Goal: Information Seeking & Learning: Learn about a topic

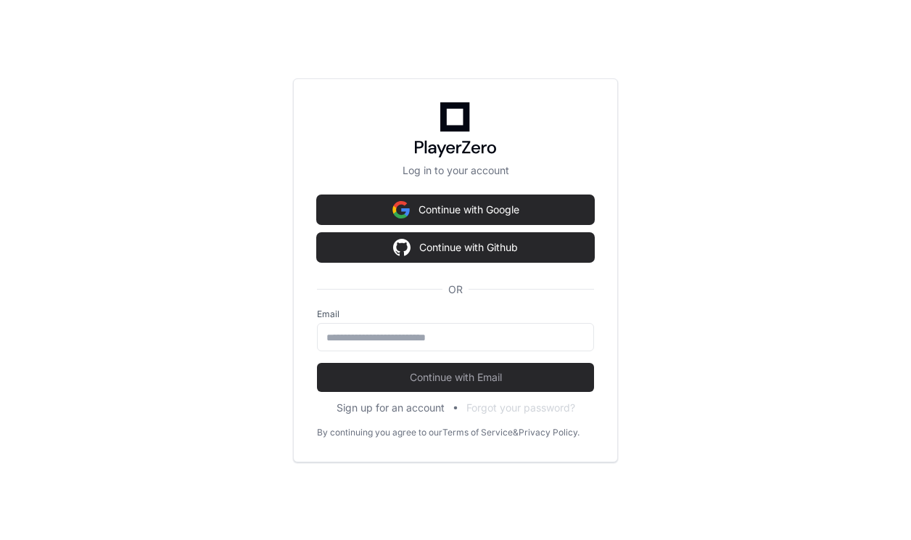
click at [400, 210] on img at bounding box center [400, 209] width 17 height 29
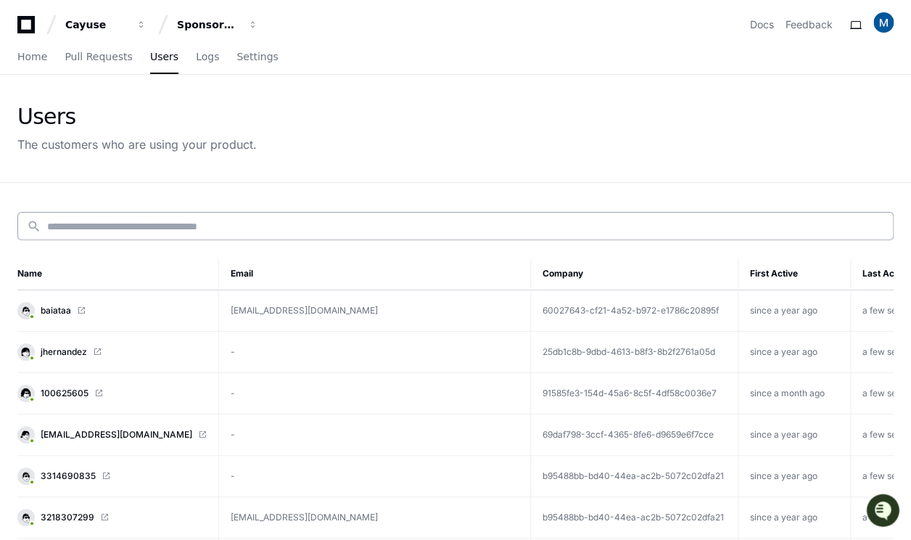
click at [251, 233] on div "search" at bounding box center [455, 226] width 876 height 28
paste input "*********"
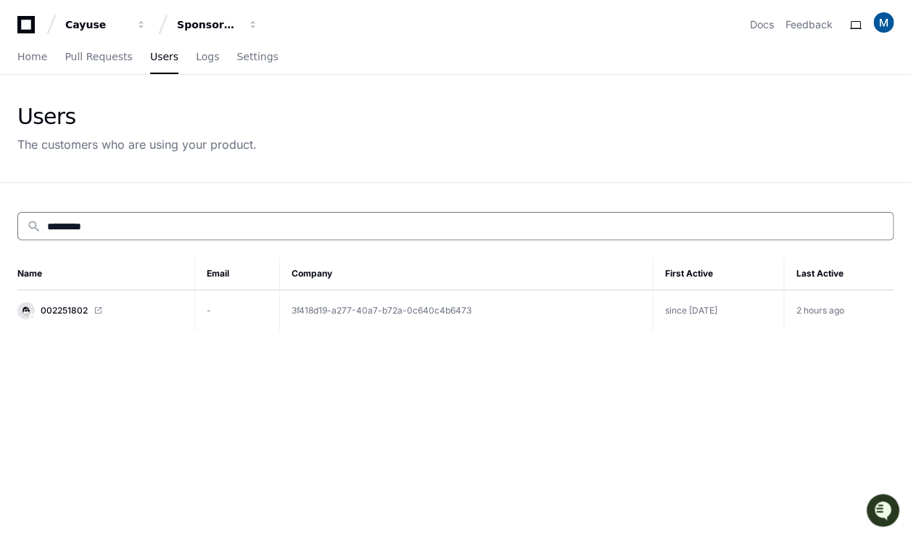
type input "*********"
click at [71, 310] on span "002251802" at bounding box center [64, 311] width 47 height 12
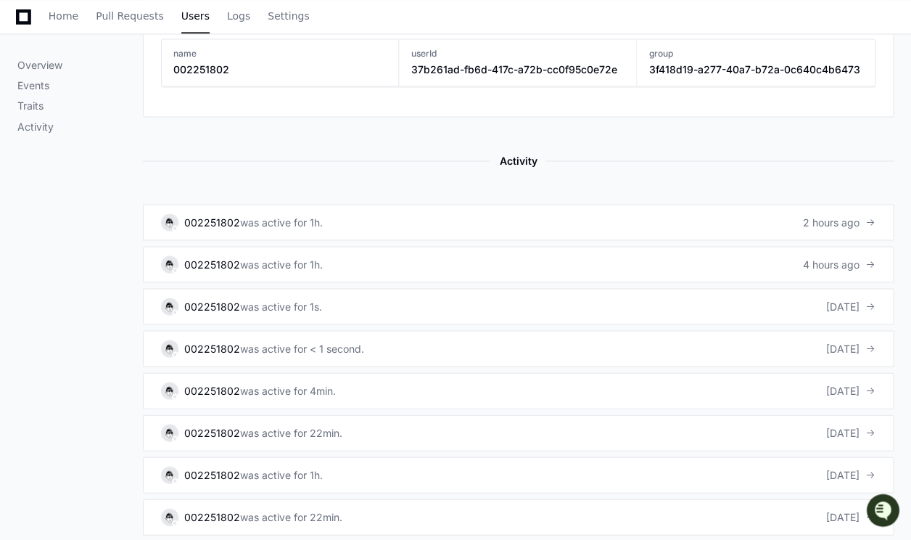
scroll to position [783, 0]
click at [252, 214] on div "was active for 1h." at bounding box center [281, 221] width 83 height 15
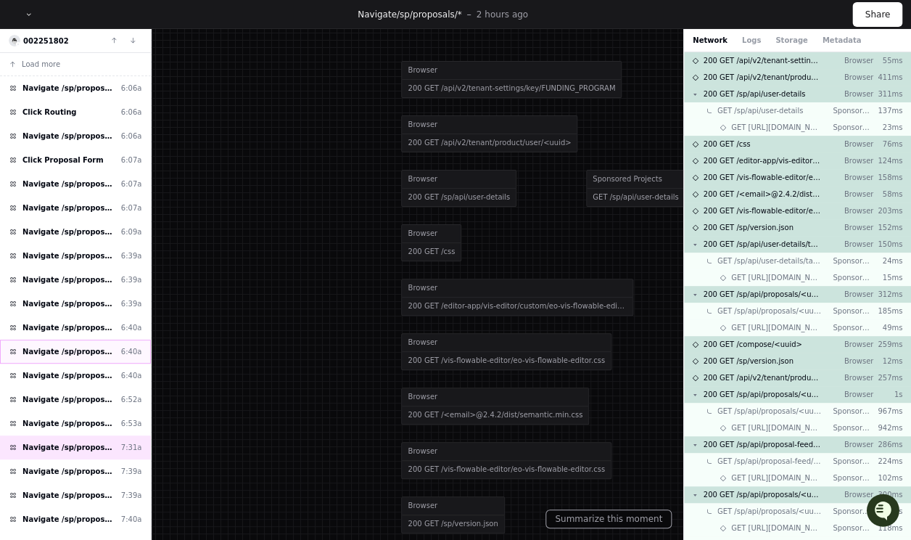
scroll to position [289, 0]
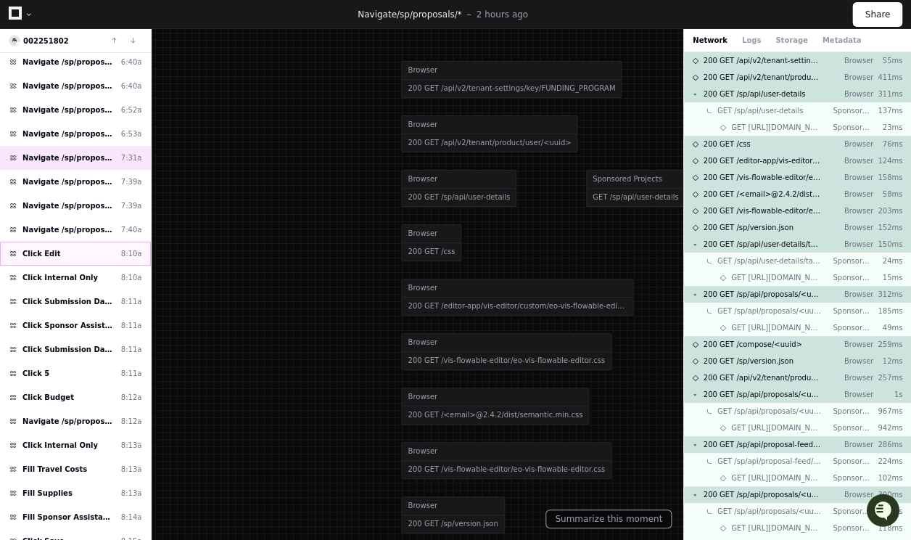
click at [62, 246] on div "Click Edit 8:10a" at bounding box center [75, 254] width 151 height 24
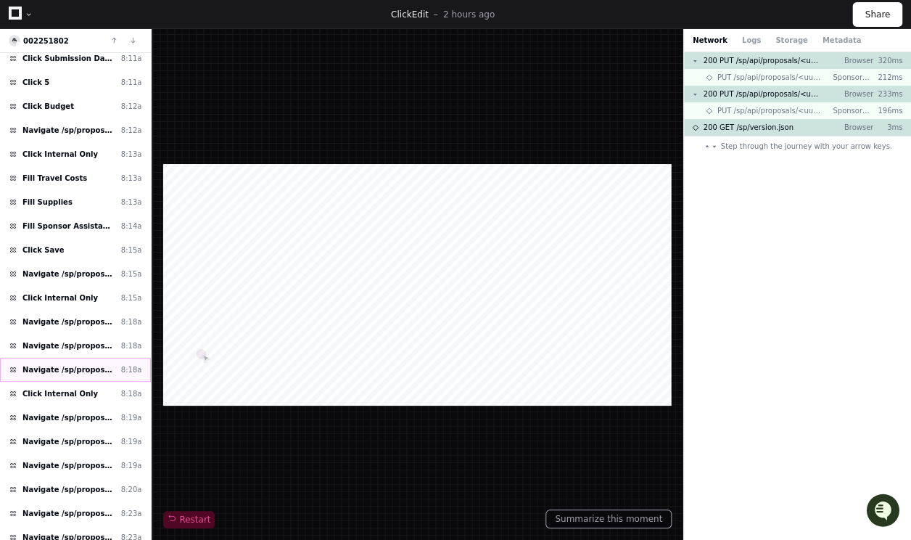
scroll to position [277, 0]
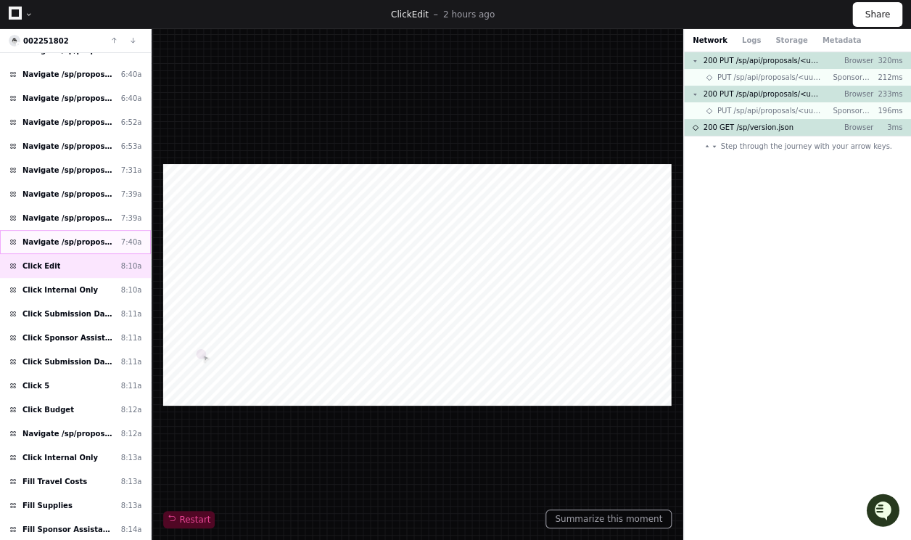
click at [91, 236] on span "Navigate /sp/proposals/* (26-0018-P0001)" at bounding box center [68, 241] width 93 height 11
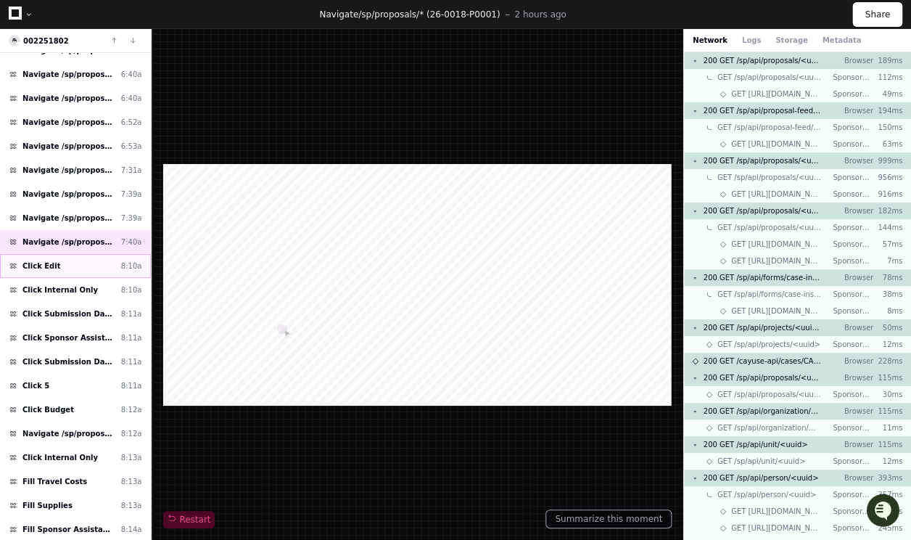
click at [67, 255] on div "Click Edit 8:10a" at bounding box center [75, 266] width 151 height 24
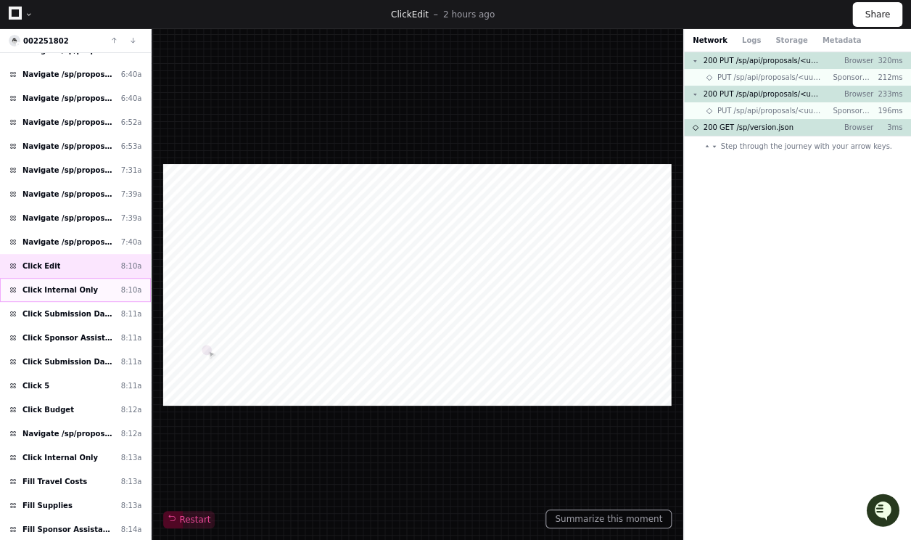
click at [77, 287] on span "Click Internal Only" at bounding box center [59, 289] width 75 height 11
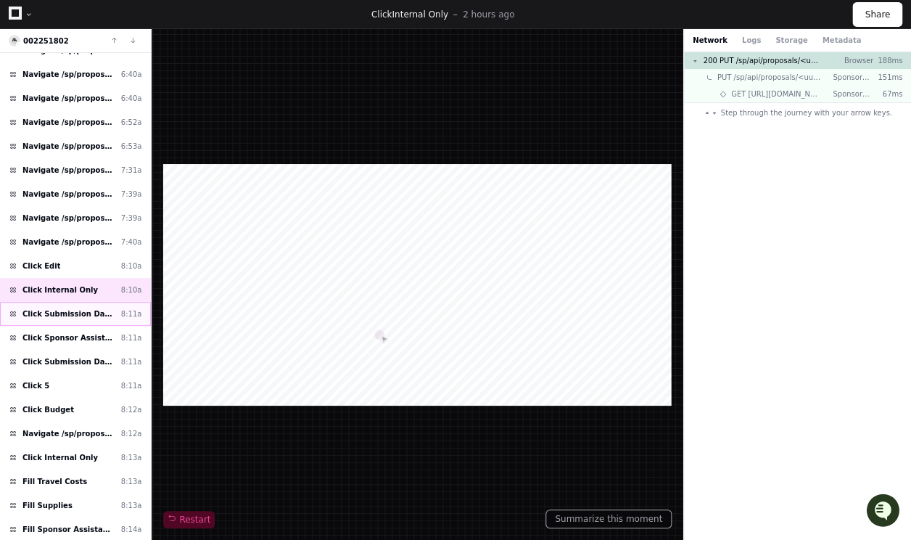
click at [76, 311] on div "Click Submission Date: 8:11a" at bounding box center [75, 314] width 151 height 24
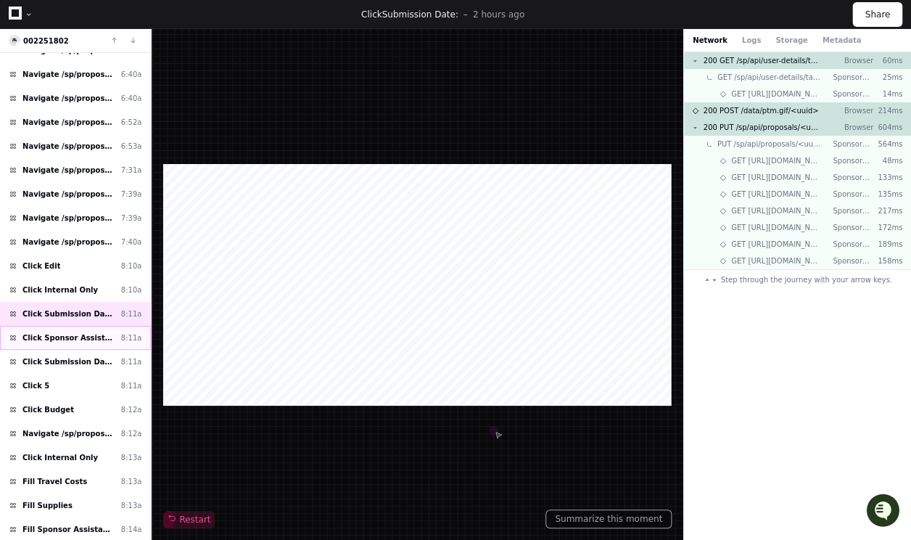
click at [81, 332] on span "Click Sponsor Assistance Listing Number (ALN):" at bounding box center [68, 337] width 93 height 11
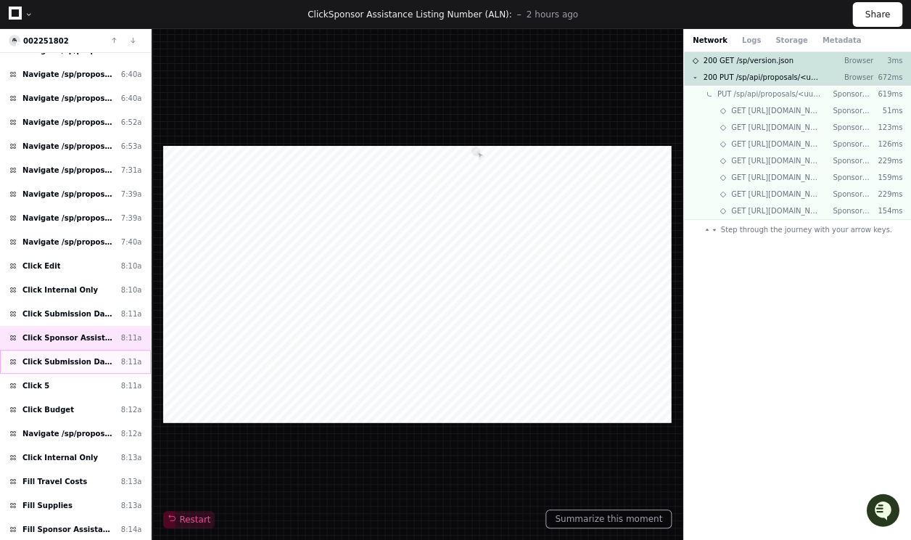
click at [79, 356] on span "Click Submission Date:" at bounding box center [68, 361] width 93 height 11
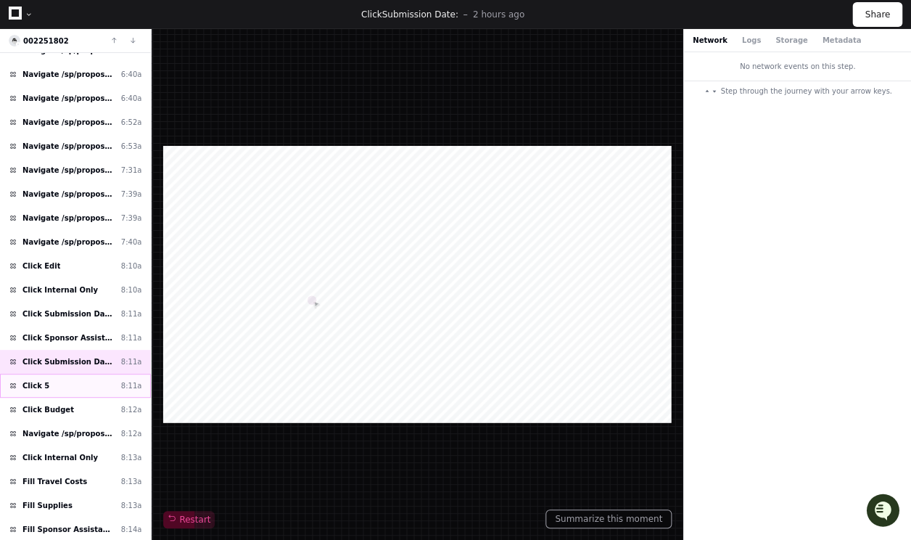
click at [80, 374] on div "Click 5 8:11a" at bounding box center [75, 386] width 151 height 24
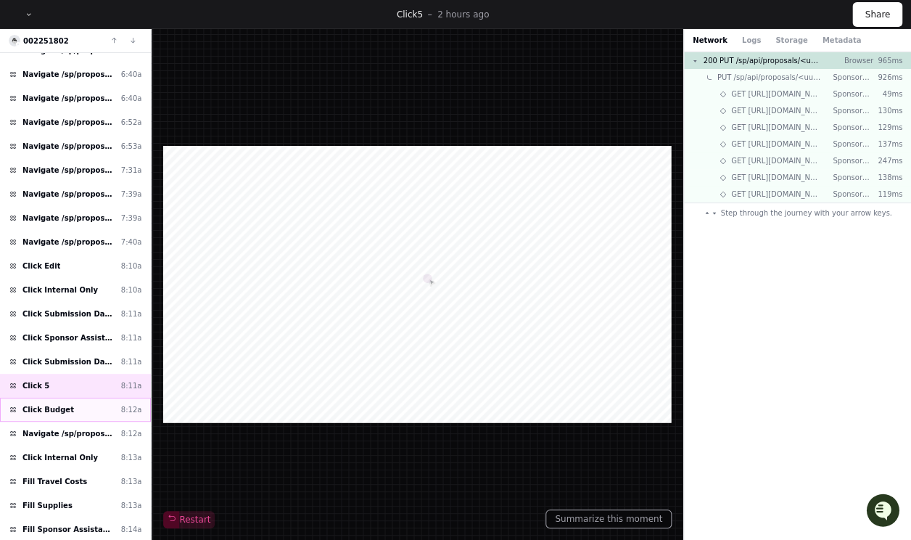
scroll to position [551, 0]
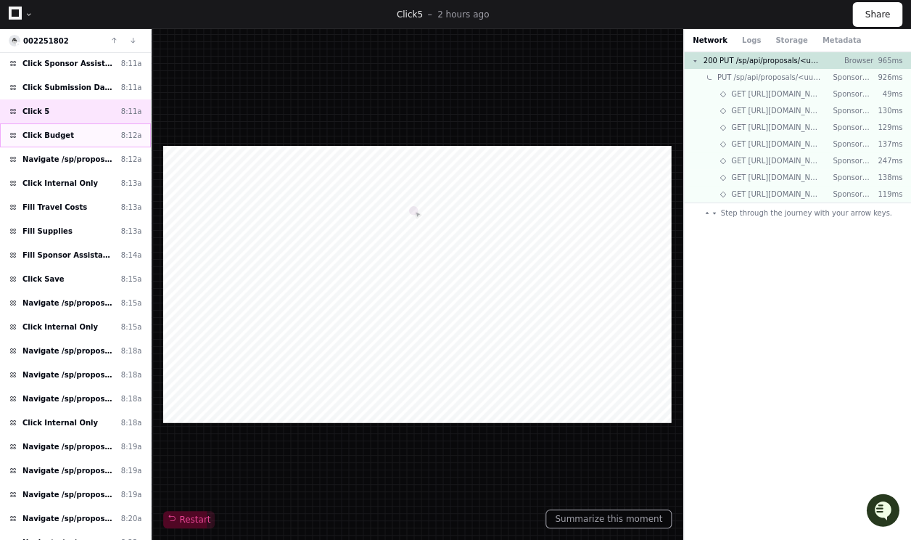
click at [76, 125] on div "Click Budget 8:12a" at bounding box center [75, 135] width 151 height 24
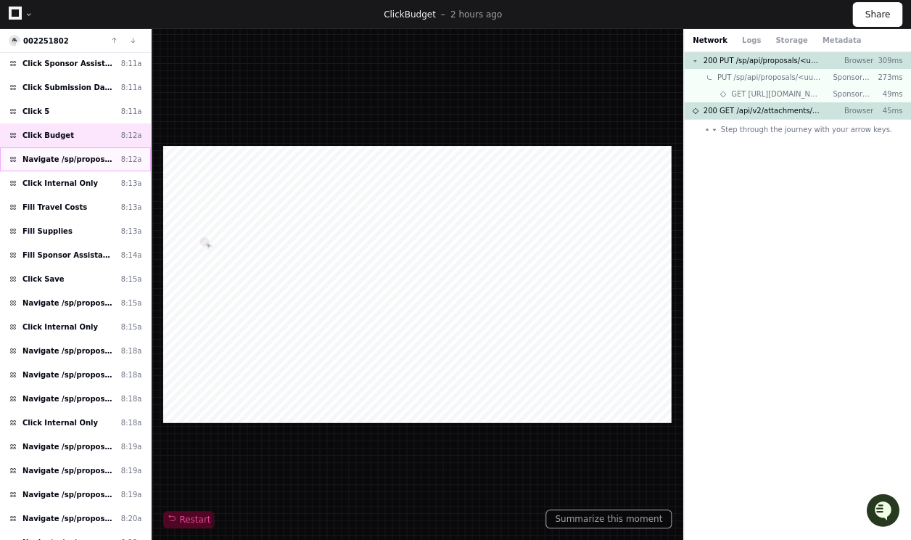
click at [78, 154] on span "Navigate /sp/proposals/*" at bounding box center [68, 159] width 93 height 11
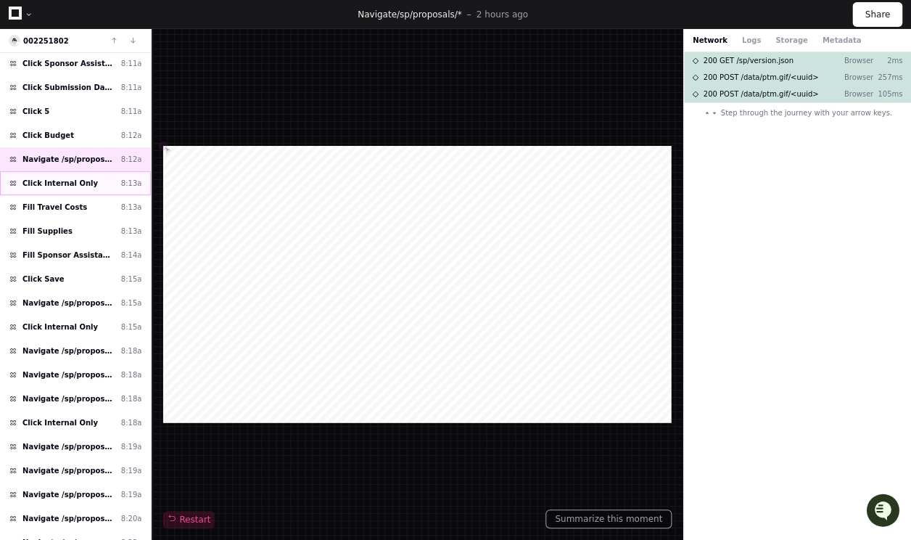
click at [73, 178] on span "Click Internal Only" at bounding box center [59, 183] width 75 height 11
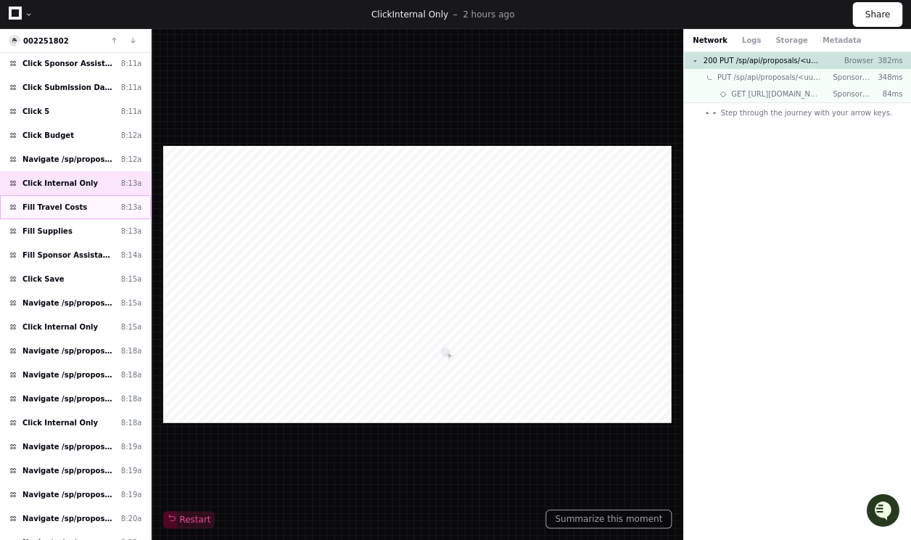
click at [73, 195] on div "Fill Travel Costs 8:13a" at bounding box center [75, 207] width 151 height 24
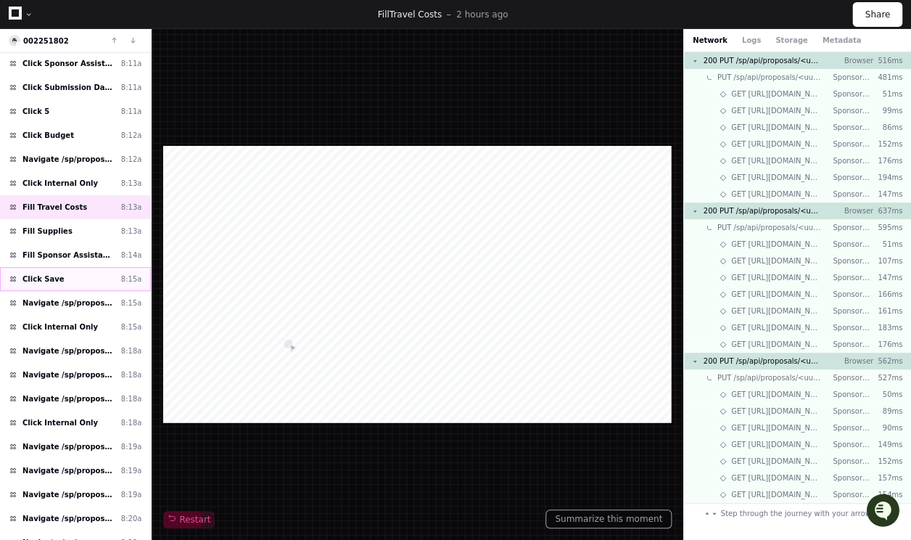
click at [74, 267] on div "Click Save 8:15a" at bounding box center [75, 279] width 151 height 24
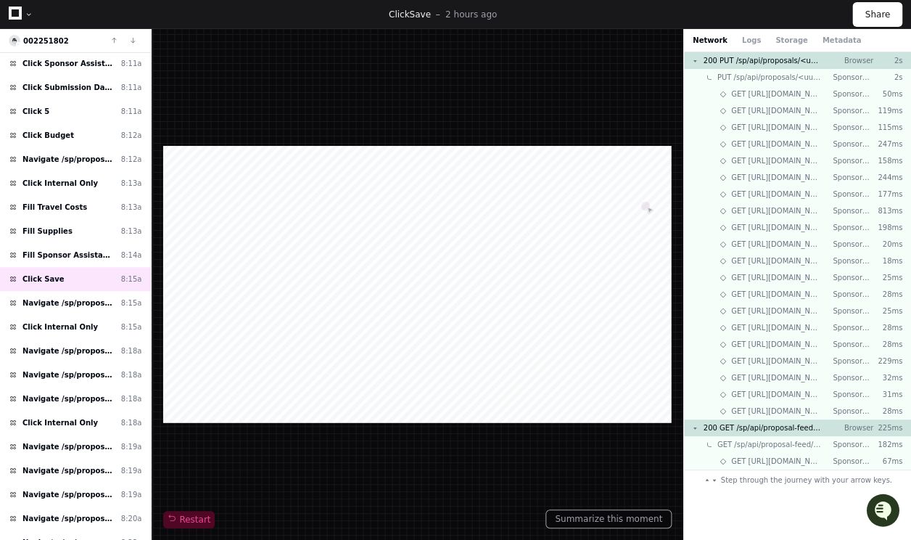
click at [752, 36] on div "Network Logs Storage Metadata" at bounding box center [777, 40] width 168 height 11
click at [746, 44] on button "Logs" at bounding box center [751, 40] width 19 height 11
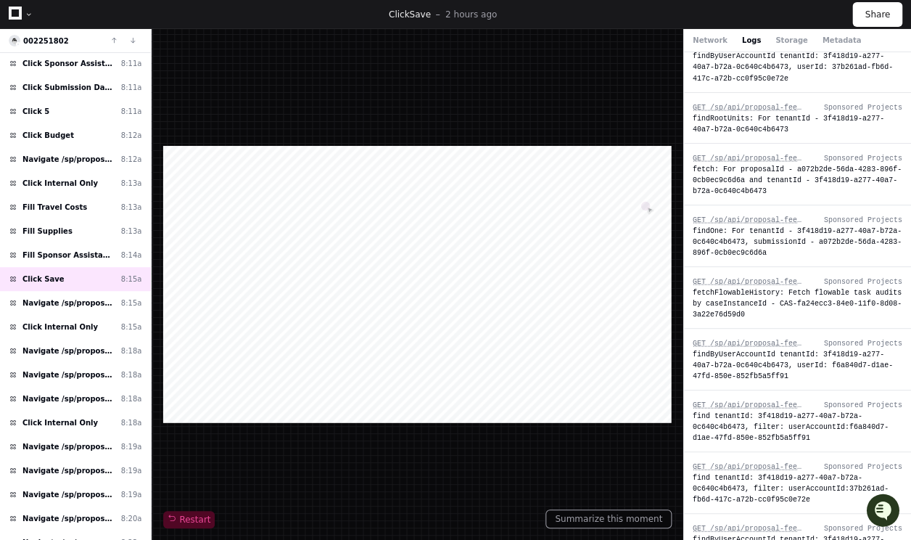
scroll to position [12154, 0]
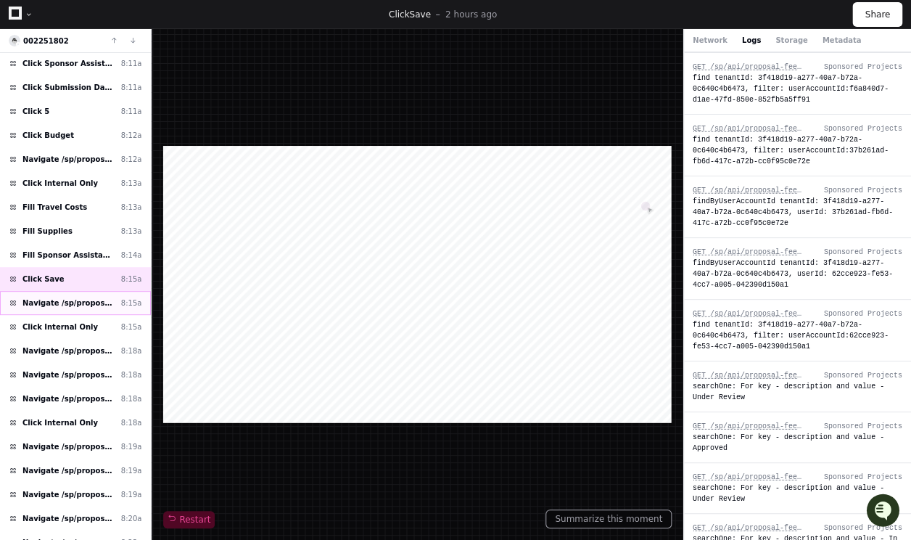
click at [47, 297] on span "Navigate /sp/proposals/*" at bounding box center [68, 302] width 93 height 11
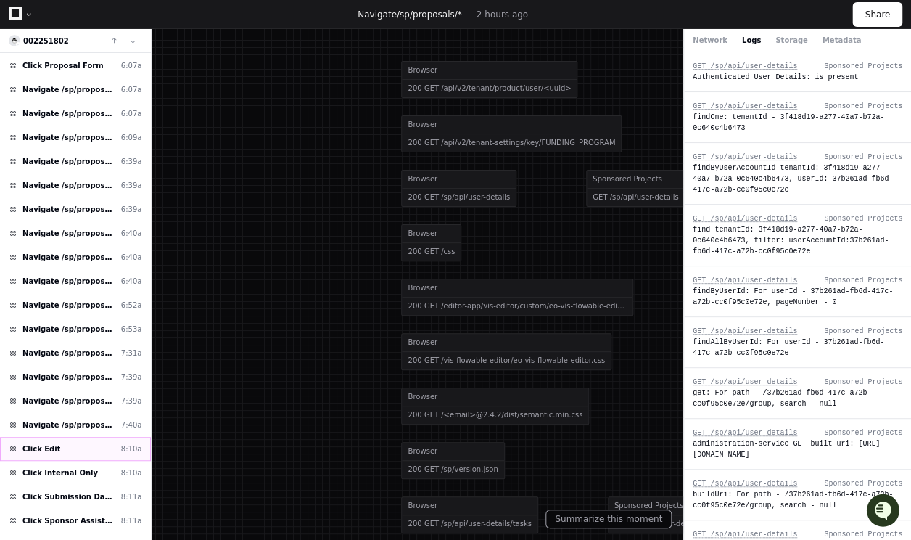
scroll to position [643, 0]
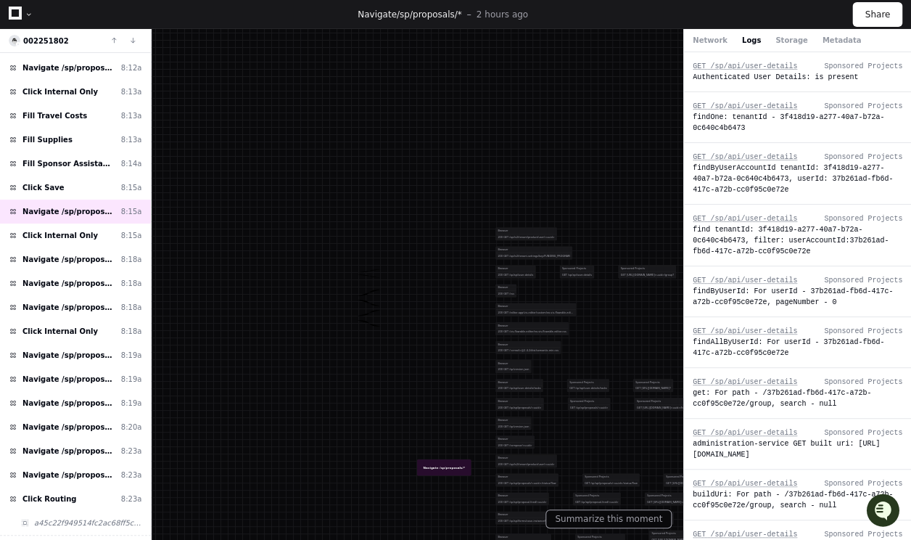
drag, startPoint x: 515, startPoint y: 319, endPoint x: 341, endPoint y: 102, distance: 278.1
click at [356, 206] on div at bounding box center [514, 300] width 317 height 188
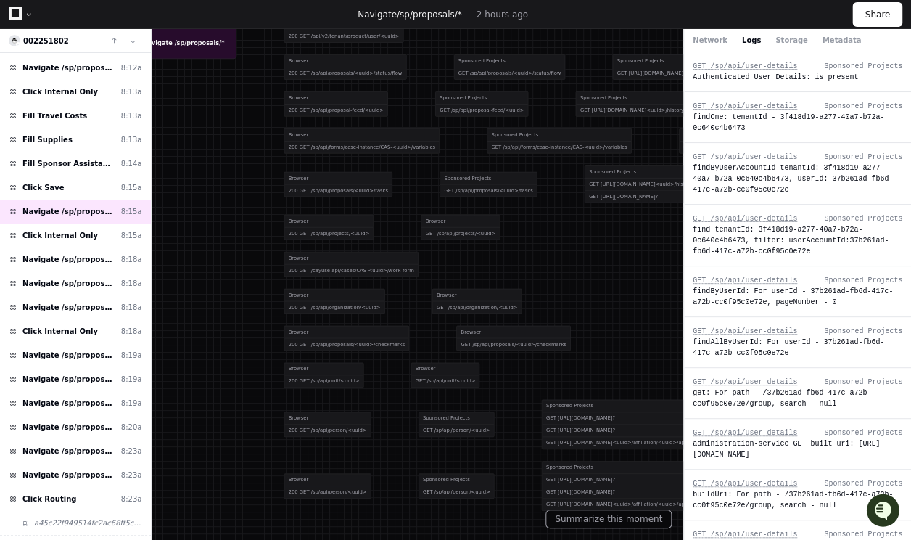
drag, startPoint x: 384, startPoint y: 276, endPoint x: 542, endPoint y: 169, distance: 190.5
click at [540, 170] on div "Sponsored Projects GET /sp/api/proposals/<uuid>/tasks Sponsored Projects GET [U…" at bounding box center [569, 184] width 258 height 49
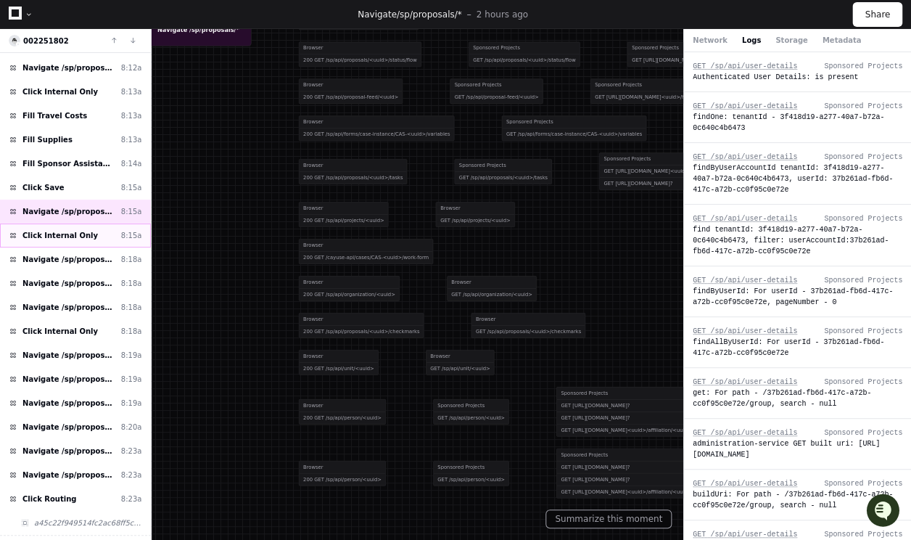
click at [67, 230] on span "Click Internal Only" at bounding box center [59, 235] width 75 height 11
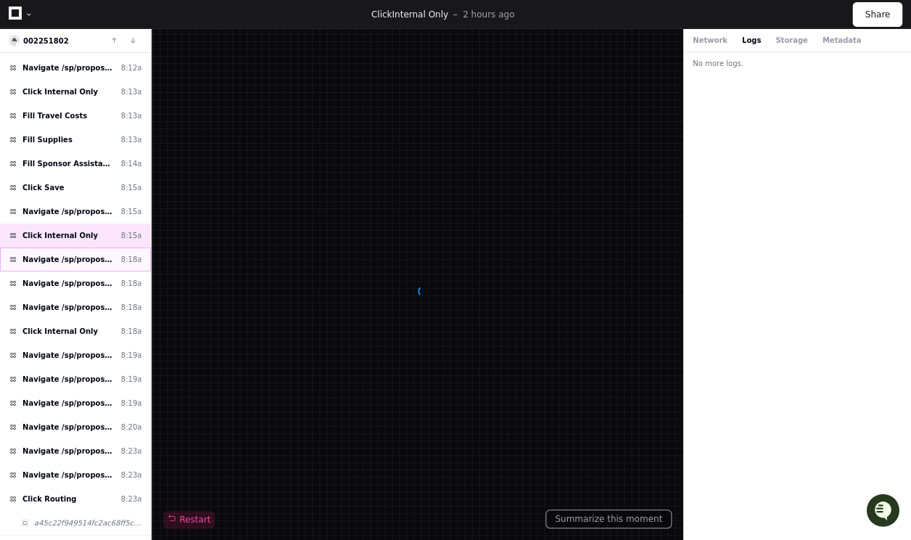
click at [96, 254] on span "Navigate /sp/proposals (Proposals)" at bounding box center [68, 259] width 93 height 11
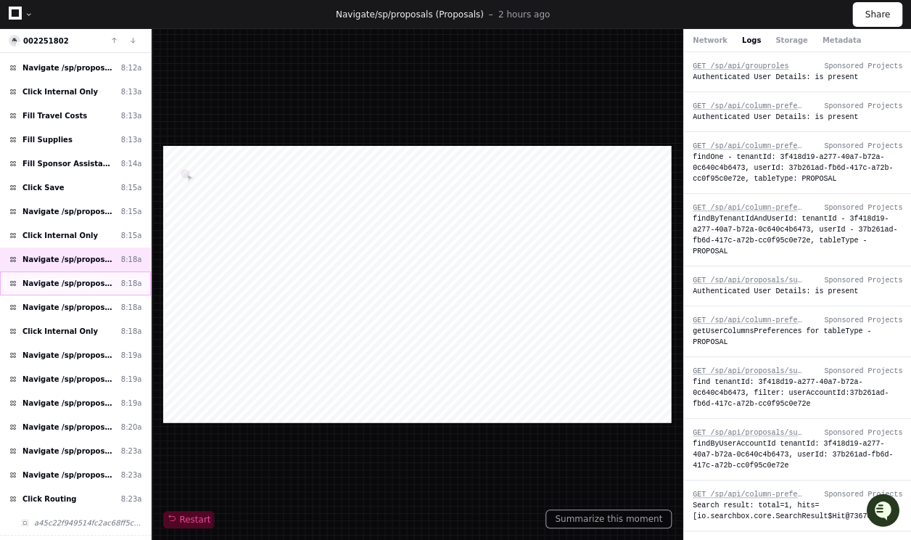
click at [100, 275] on div "Navigate /sp/proposals 8:18a" at bounding box center [75, 283] width 151 height 24
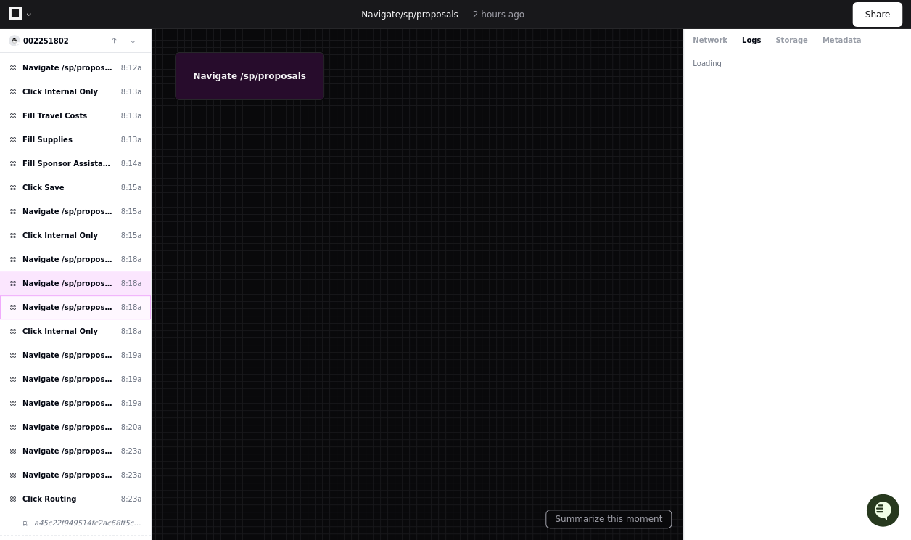
click at [101, 302] on span "Navigate /sp/proposals/* (26-0018-P0001)" at bounding box center [68, 307] width 93 height 11
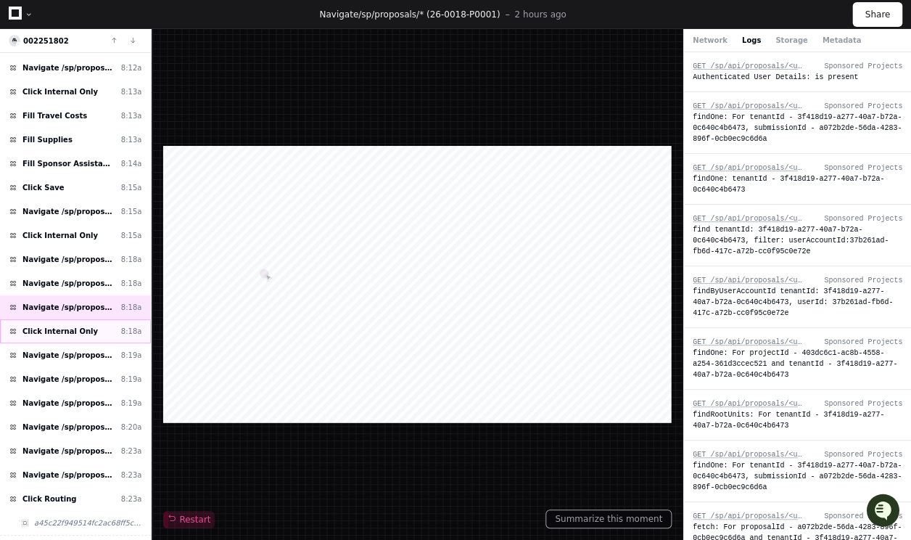
click at [99, 319] on div "Click Internal Only 8:18a" at bounding box center [75, 331] width 151 height 24
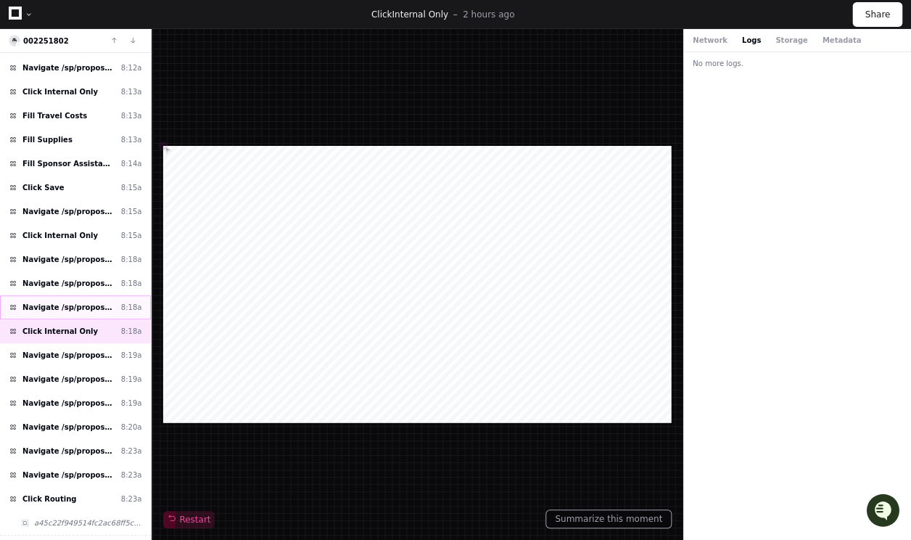
click at [102, 302] on span "Navigate /sp/proposals/* (26-0018-P0001)" at bounding box center [68, 307] width 93 height 11
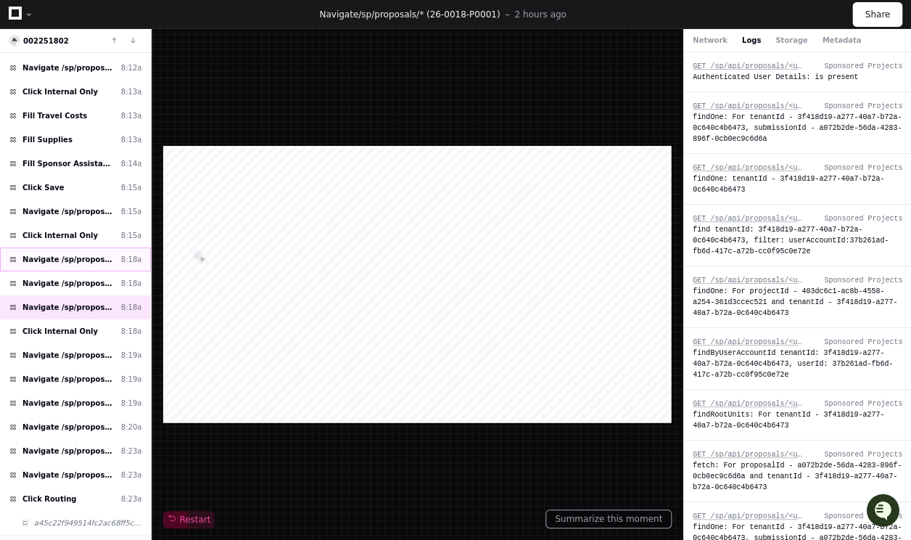
scroll to position [368, 0]
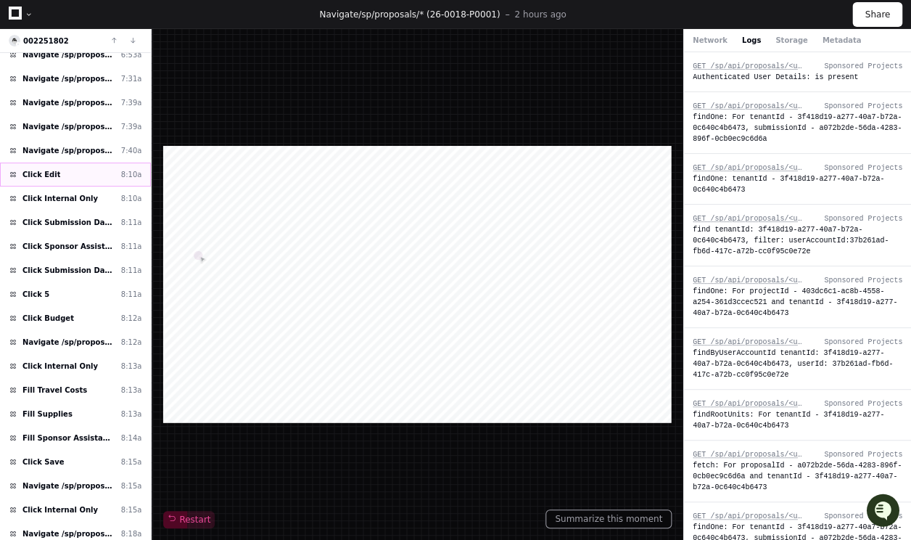
click at [63, 176] on div "Click Edit 8:10a" at bounding box center [75, 174] width 151 height 24
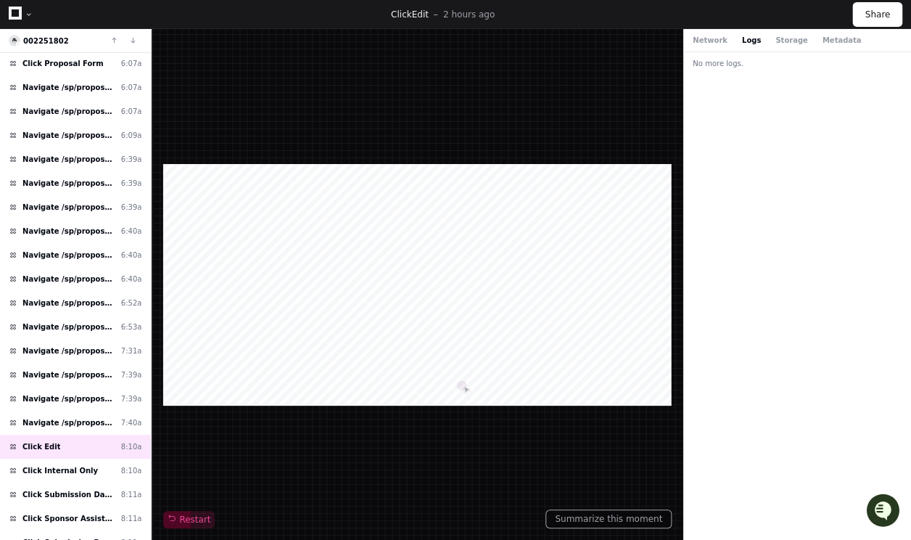
scroll to position [802, 0]
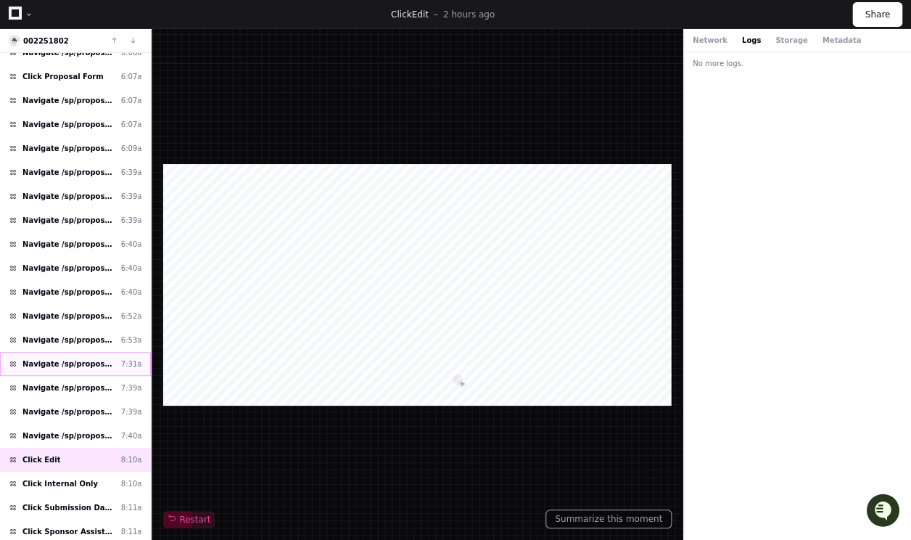
click at [95, 358] on span "Navigate /sp/proposals/*" at bounding box center [68, 363] width 93 height 11
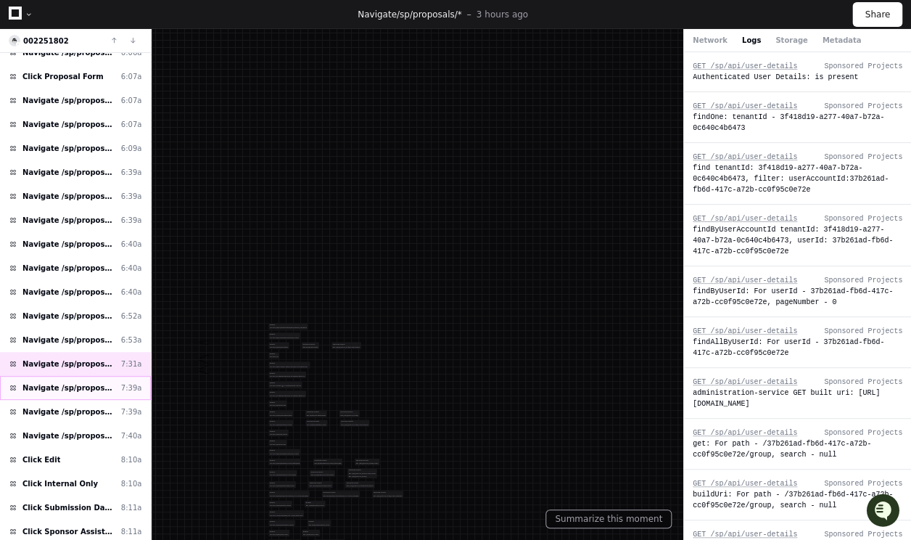
click at [103, 376] on div "Navigate /sp/proposals 7:39a" at bounding box center [75, 388] width 151 height 24
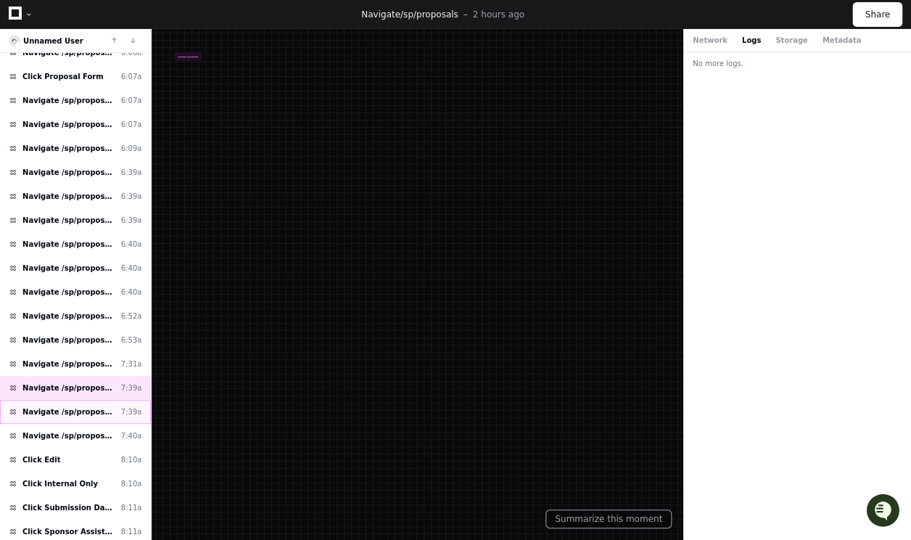
click at [106, 400] on div "Navigate /sp/proposals 7:39a" at bounding box center [75, 412] width 151 height 24
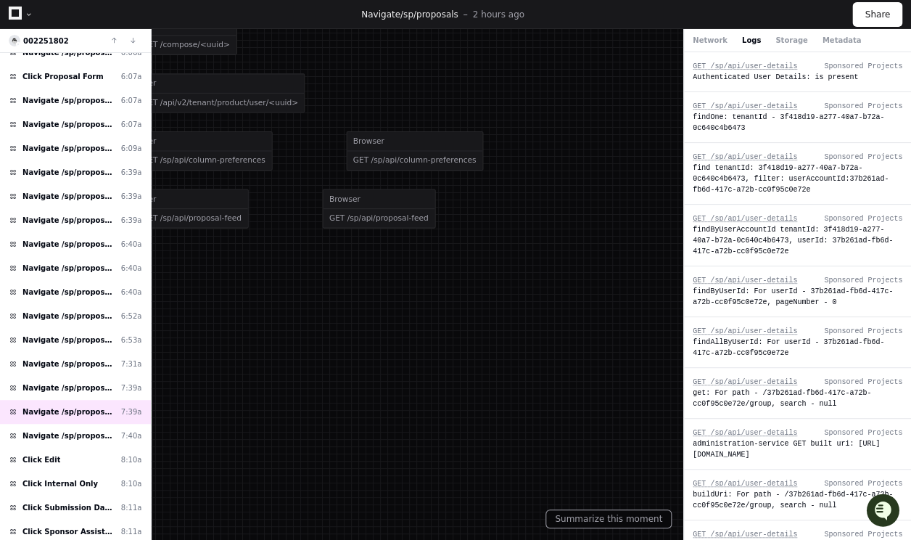
drag, startPoint x: 281, startPoint y: 212, endPoint x: 545, endPoint y: 365, distance: 305.2
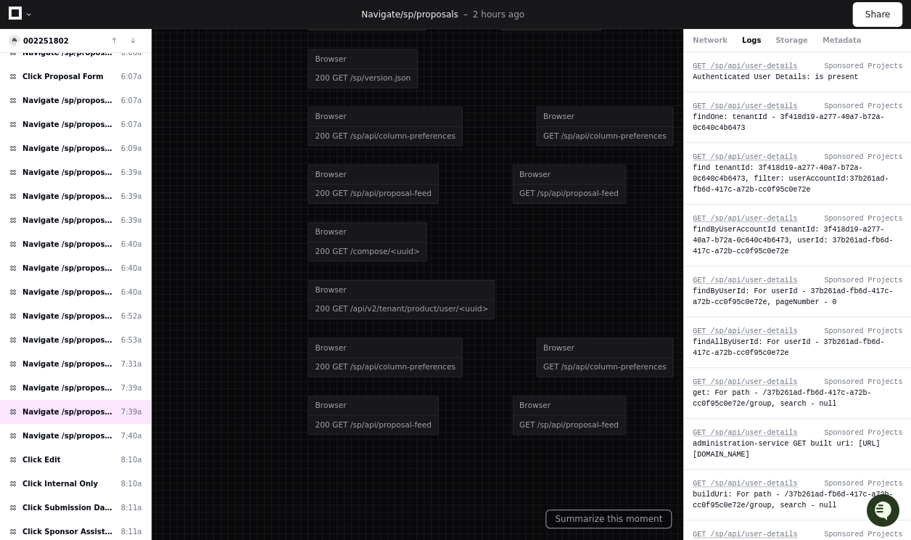
drag, startPoint x: 307, startPoint y: 200, endPoint x: 424, endPoint y: 378, distance: 212.7
click at [424, 378] on div "Browser 200 GET /sp/api/column-preferences Browser GET /sp/api/column-preferenc…" at bounding box center [583, 358] width 551 height 58
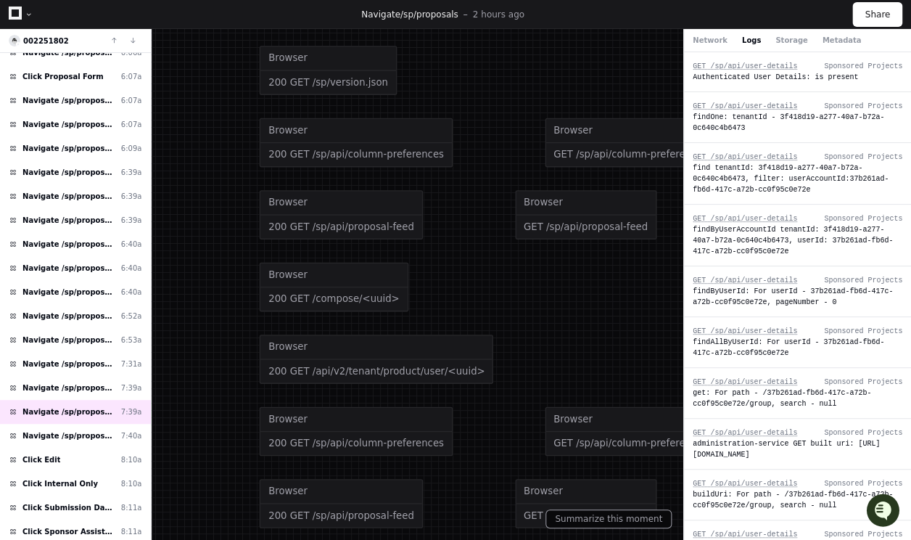
drag, startPoint x: 454, startPoint y: 186, endPoint x: 463, endPoint y: 317, distance: 131.6
click at [463, 250] on div "Browser 200 GET /sp/api/proposal-feed Browser GET /sp/api/proposal-feed" at bounding box center [604, 214] width 688 height 72
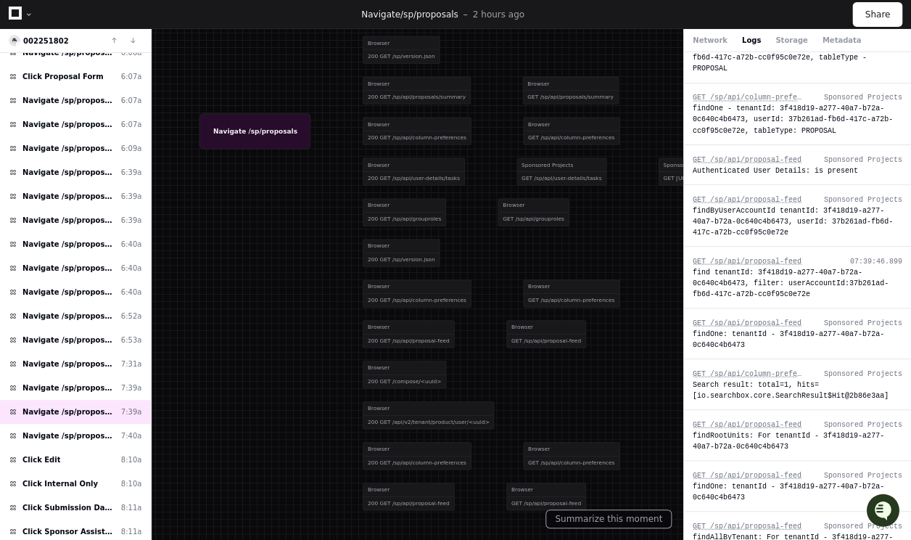
scroll to position [3053, 0]
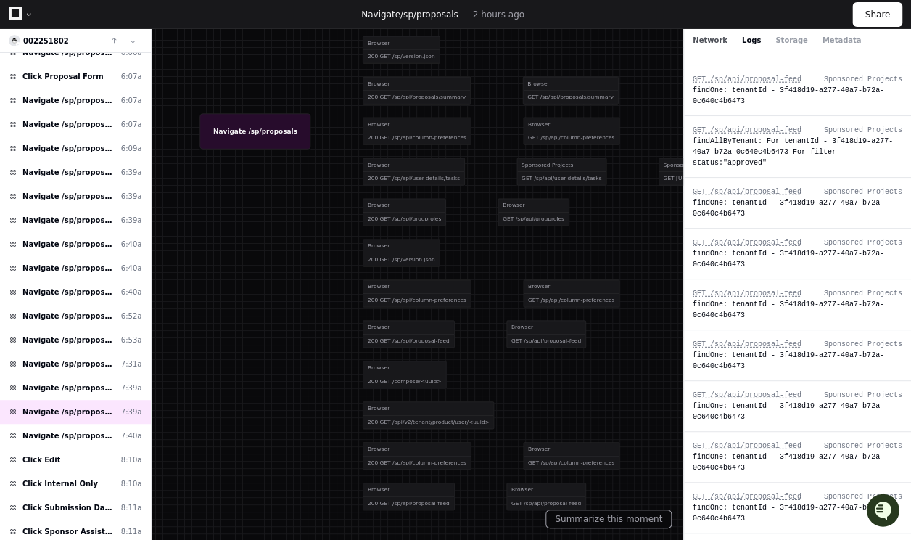
click at [718, 41] on button "Network" at bounding box center [710, 40] width 35 height 11
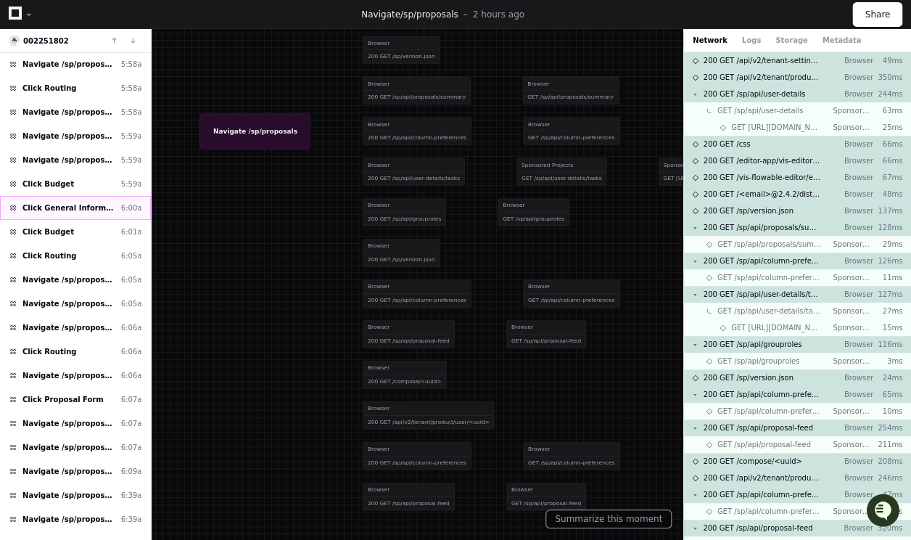
scroll to position [436, 0]
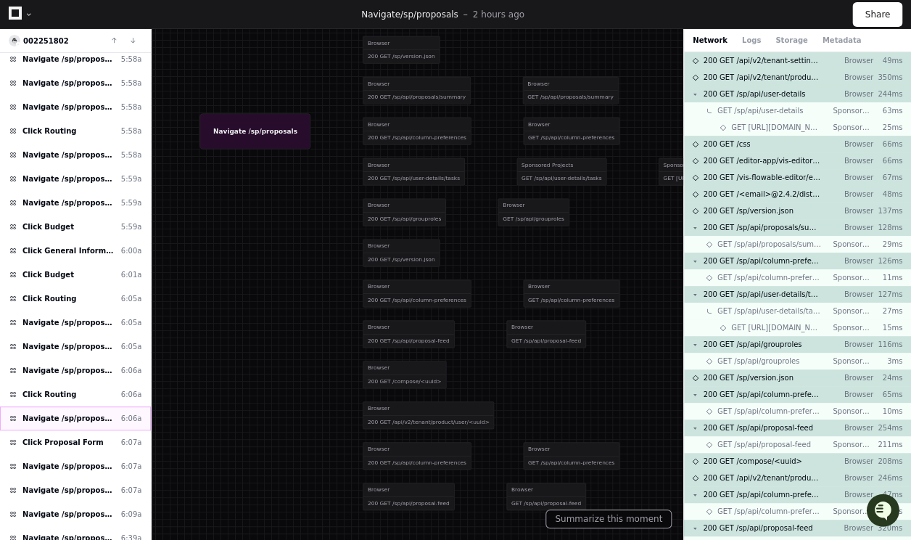
click at [93, 413] on span "Navigate /sp/proposals/*" at bounding box center [68, 418] width 93 height 11
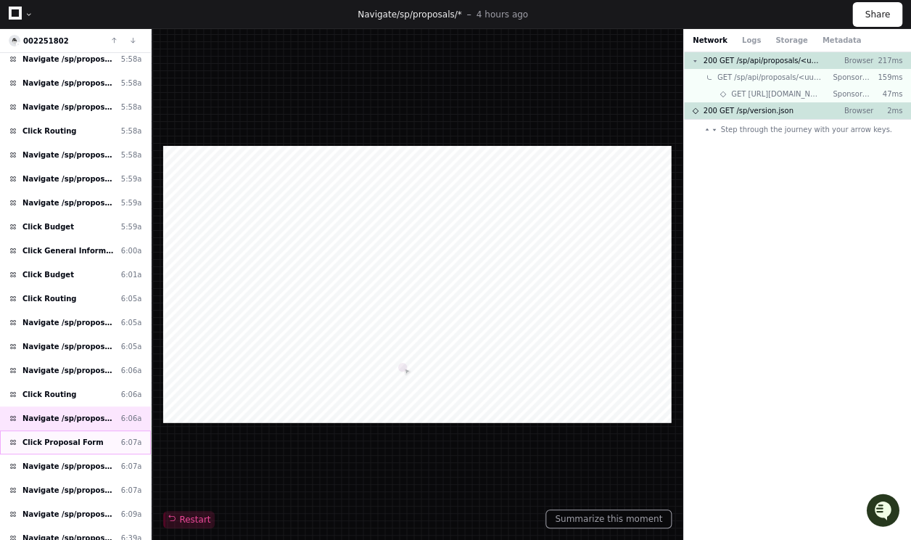
click at [88, 430] on div "Click Proposal Form 6:07a" at bounding box center [75, 442] width 151 height 24
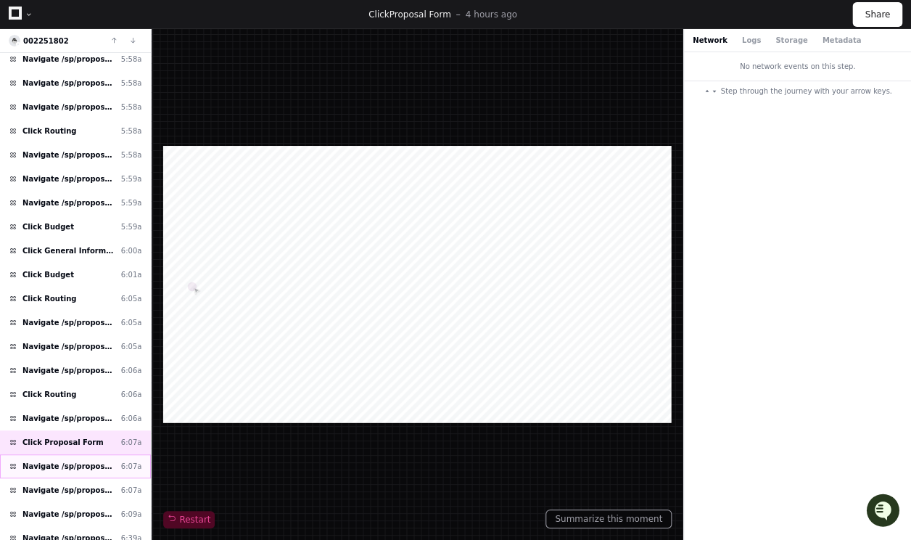
click at [90, 461] on span "Navigate /sp/proposals/*" at bounding box center [68, 466] width 93 height 11
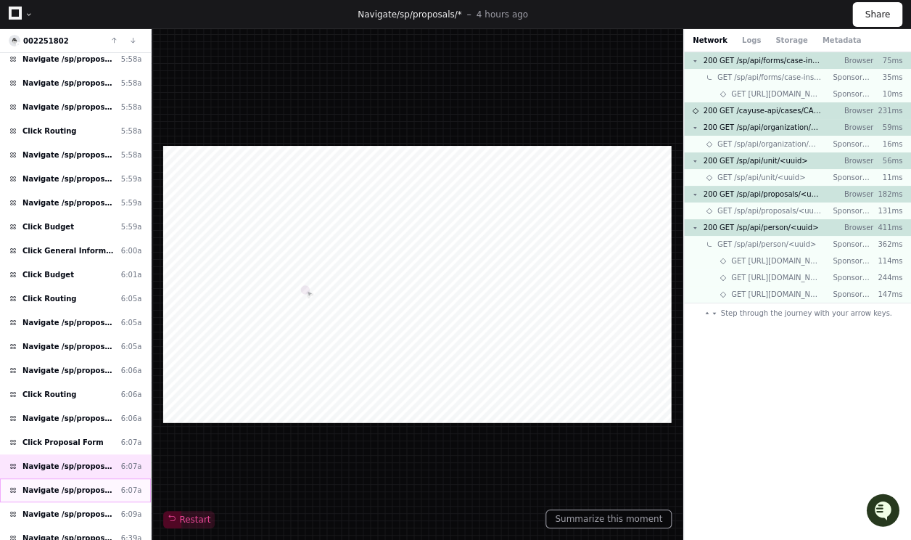
click at [93, 485] on span "Navigate /sp/proposals (Proposals)" at bounding box center [68, 490] width 93 height 11
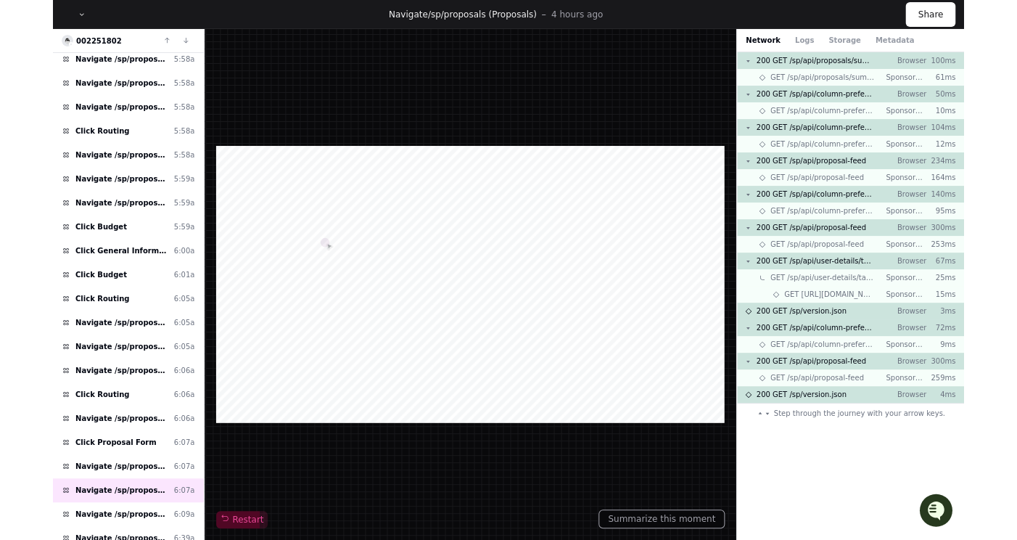
scroll to position [710, 0]
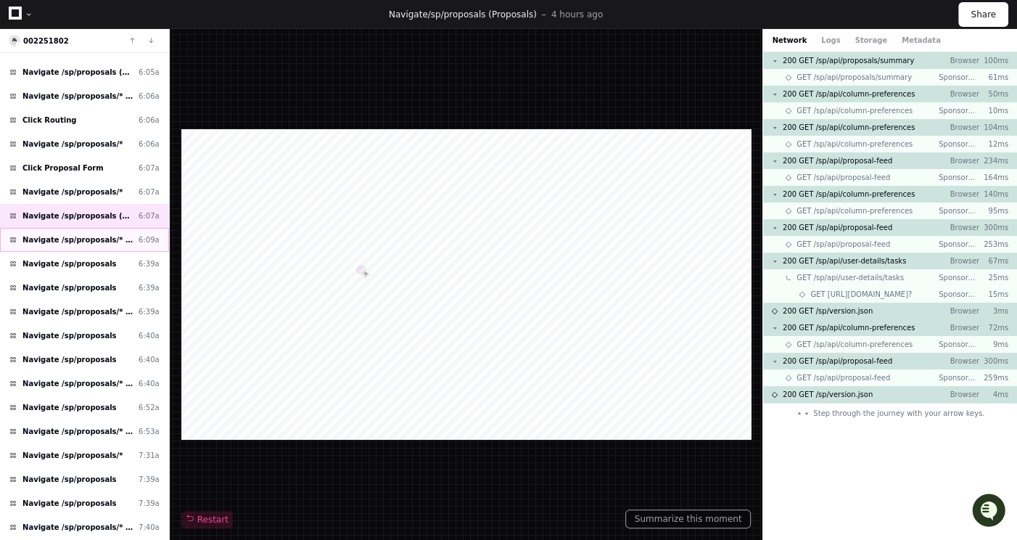
click at [110, 234] on span "Navigate /sp/proposals/* (26-0018-P0001)" at bounding box center [77, 239] width 110 height 11
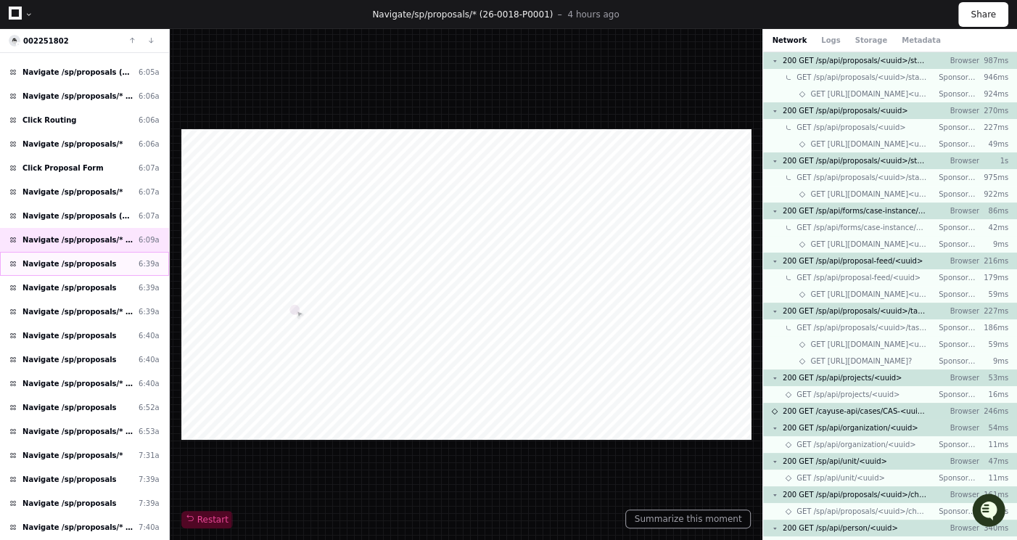
click at [113, 260] on div "Navigate /sp/proposals 6:39a" at bounding box center [84, 264] width 169 height 24
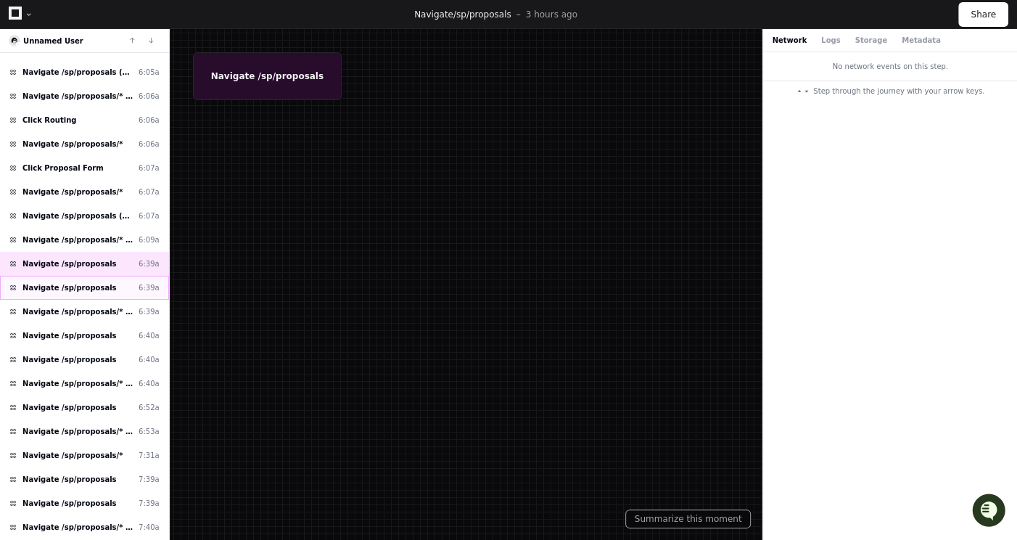
click at [113, 276] on div "Navigate /sp/proposals 6:39a" at bounding box center [84, 288] width 169 height 24
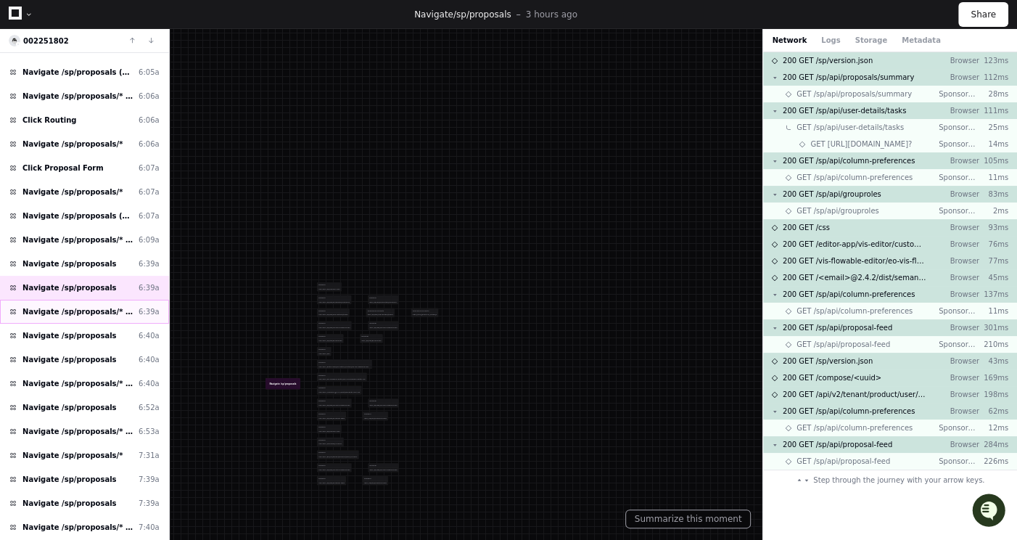
click at [114, 300] on div "Navigate /sp/proposals/* (26-0018-P0001) 6:39a" at bounding box center [84, 312] width 169 height 24
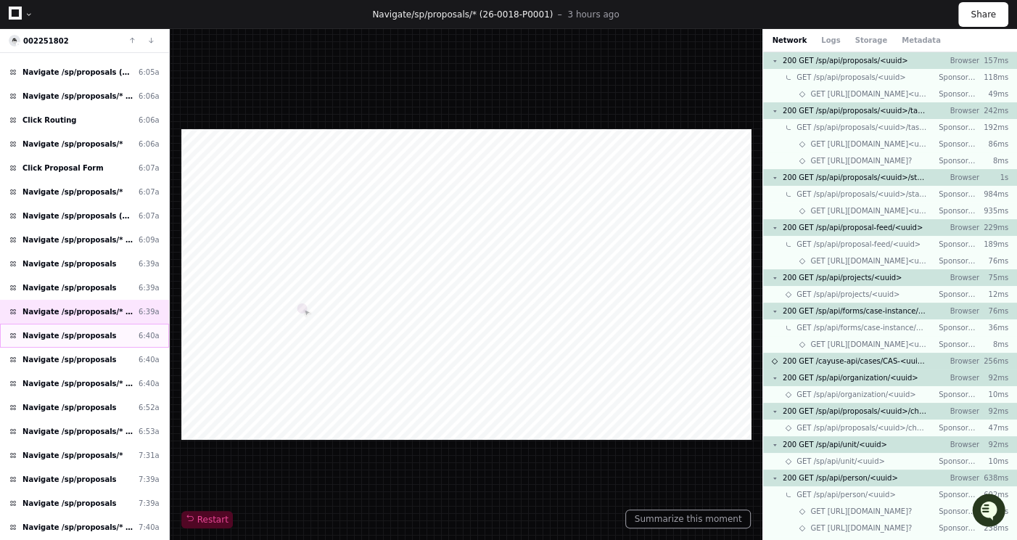
click at [121, 324] on div "Navigate /sp/proposals 6:40a" at bounding box center [84, 336] width 169 height 24
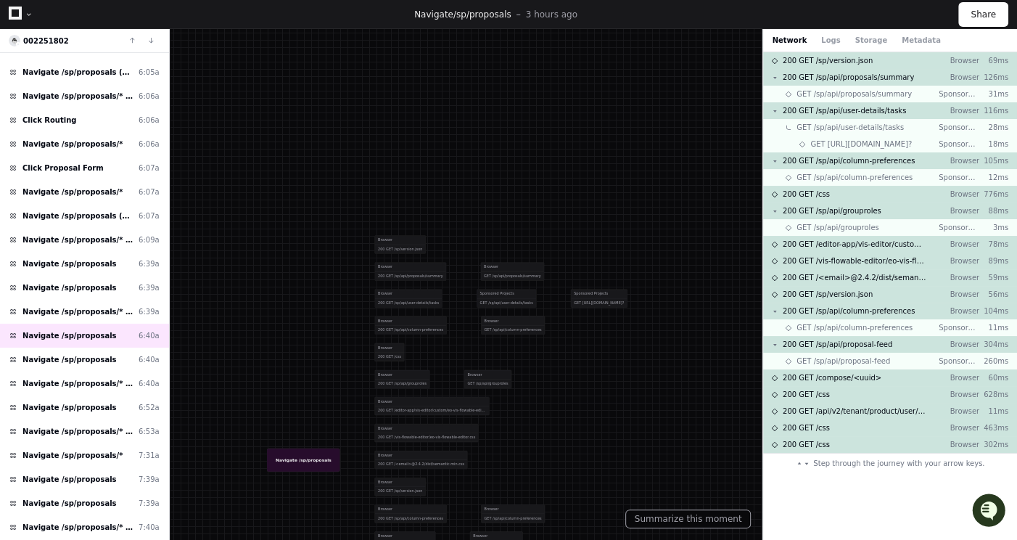
drag, startPoint x: 305, startPoint y: 384, endPoint x: 314, endPoint y: 226, distance: 157.7
click at [315, 230] on div at bounding box center [422, 338] width 503 height 267
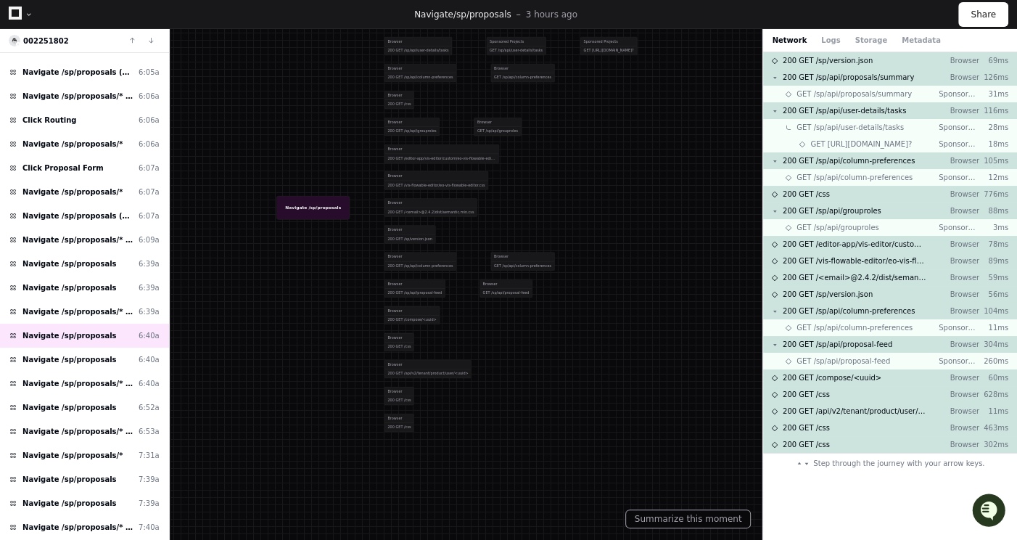
drag, startPoint x: 289, startPoint y: 325, endPoint x: 287, endPoint y: 298, distance: 26.9
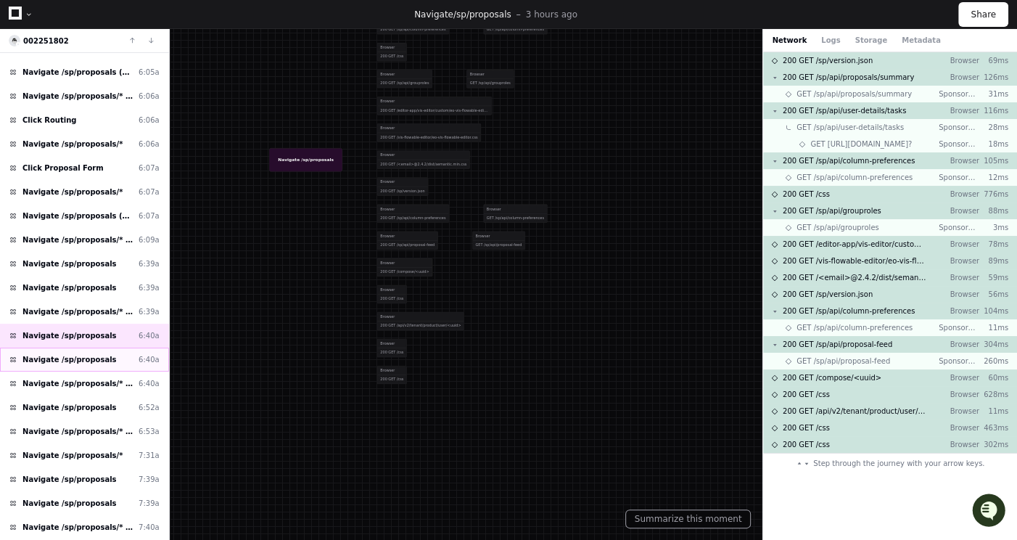
click at [104, 352] on div "Navigate /sp/proposals 6:40a" at bounding box center [84, 359] width 169 height 24
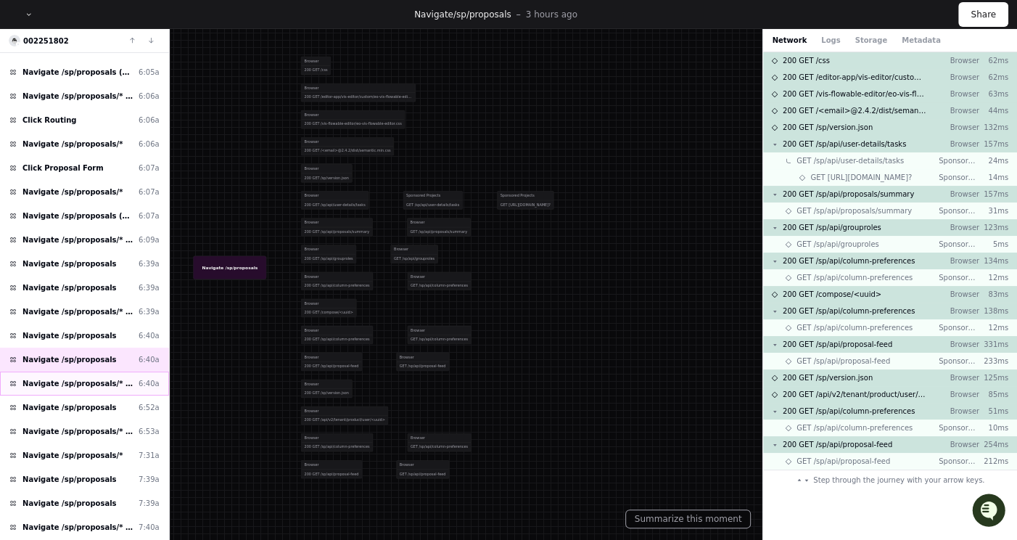
click at [106, 378] on span "Navigate /sp/proposals/* (26-0018-P0001)" at bounding box center [77, 383] width 110 height 11
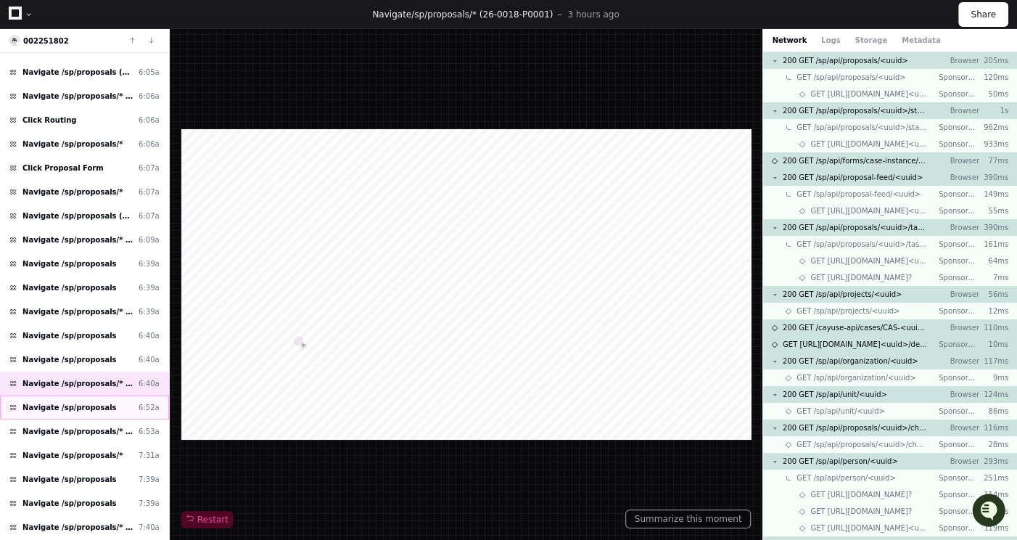
click at [73, 402] on span "Navigate /sp/proposals" at bounding box center [69, 407] width 94 height 11
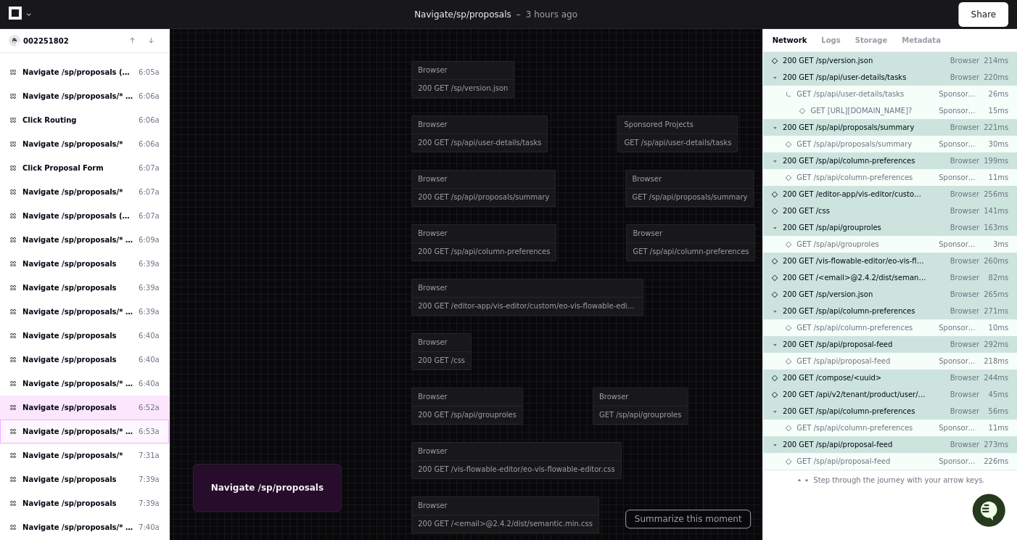
click at [89, 426] on span "Navigate /sp/proposals/* (26-0018-P0001)" at bounding box center [77, 431] width 110 height 11
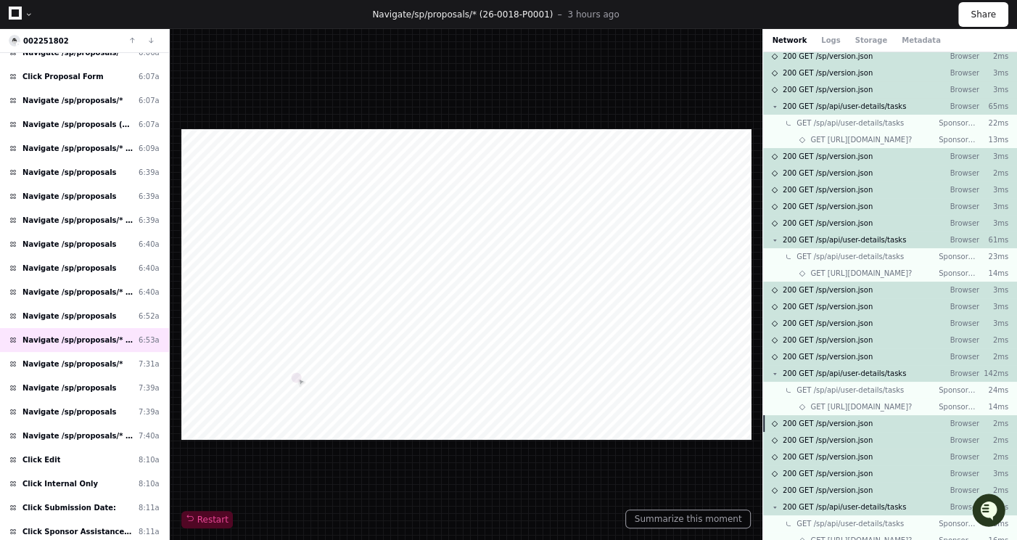
scroll to position [1088, 0]
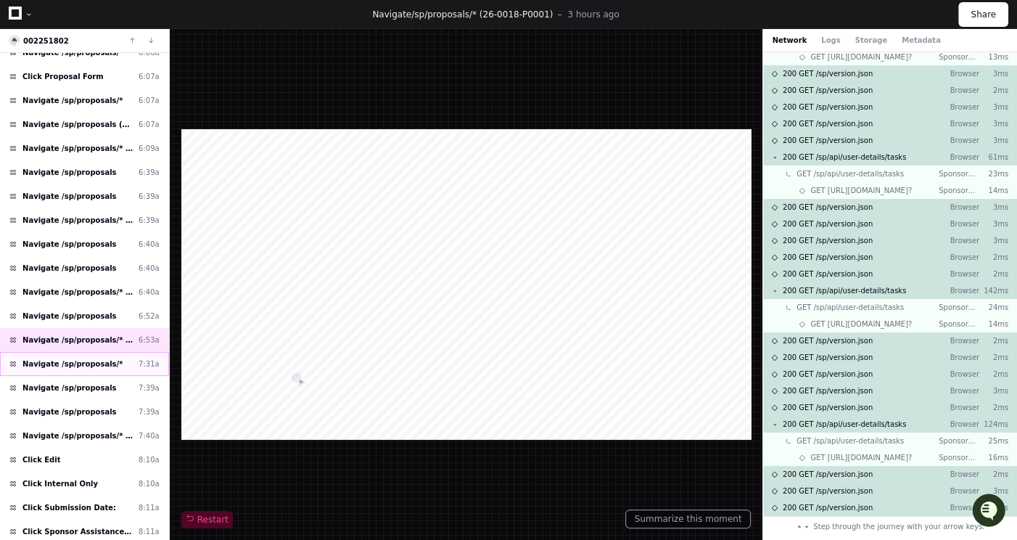
click at [92, 358] on span "Navigate /sp/proposals/*" at bounding box center [72, 363] width 100 height 11
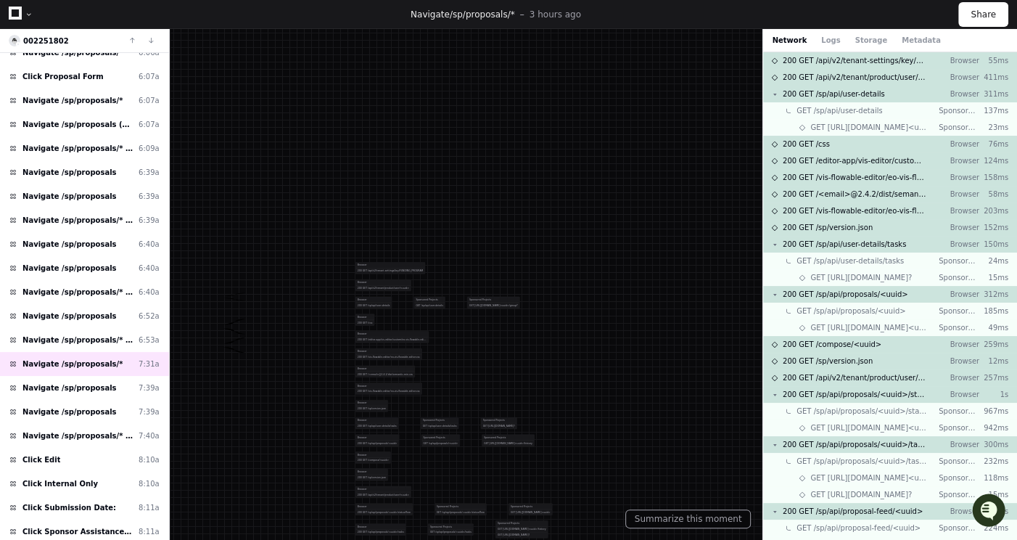
drag, startPoint x: 310, startPoint y: 303, endPoint x: 292, endPoint y: 322, distance: 26.7
click at [310, 278] on div at bounding box center [384, 328] width 322 height 170
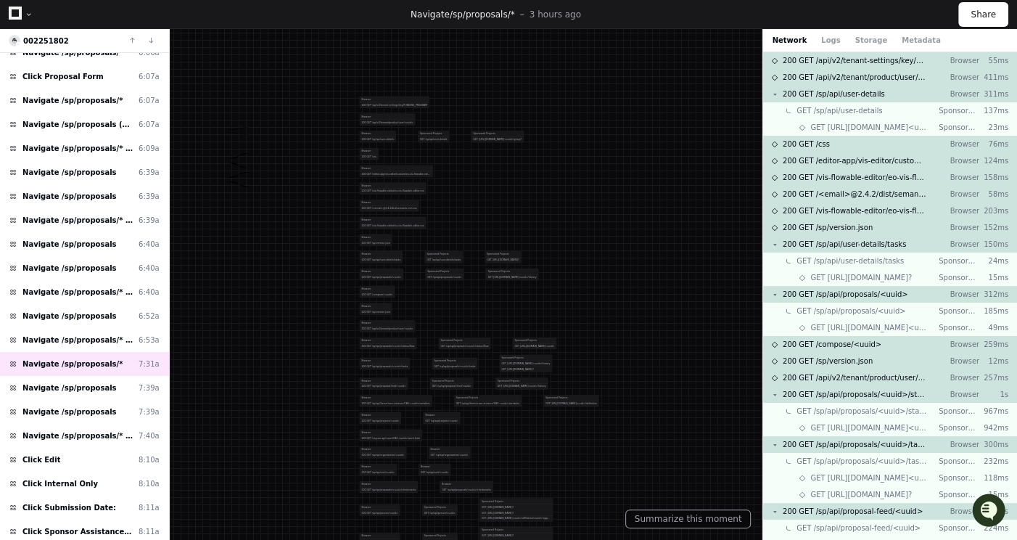
drag, startPoint x: 293, startPoint y: 384, endPoint x: 305, endPoint y: 280, distance: 104.5
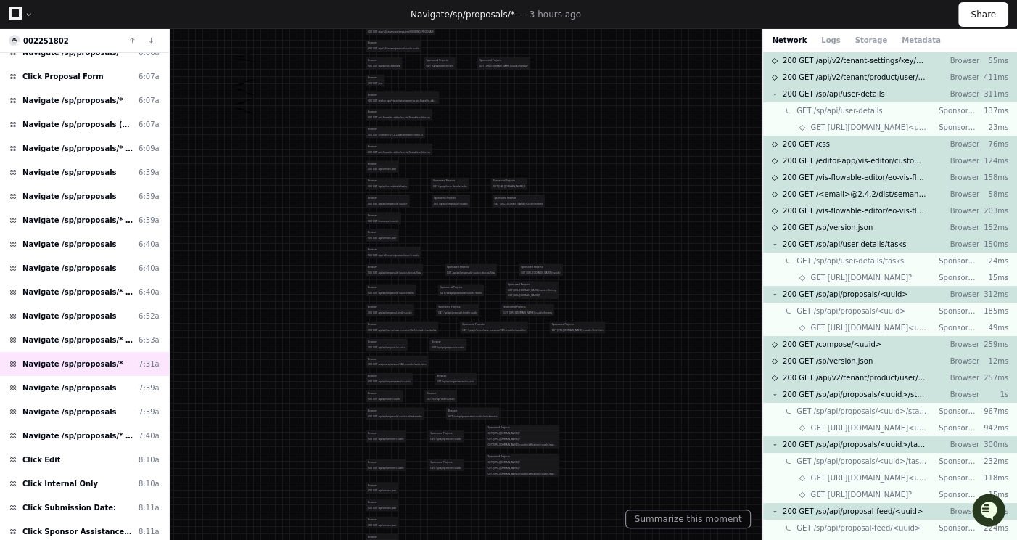
drag, startPoint x: 311, startPoint y: 411, endPoint x: 316, endPoint y: 330, distance: 80.7
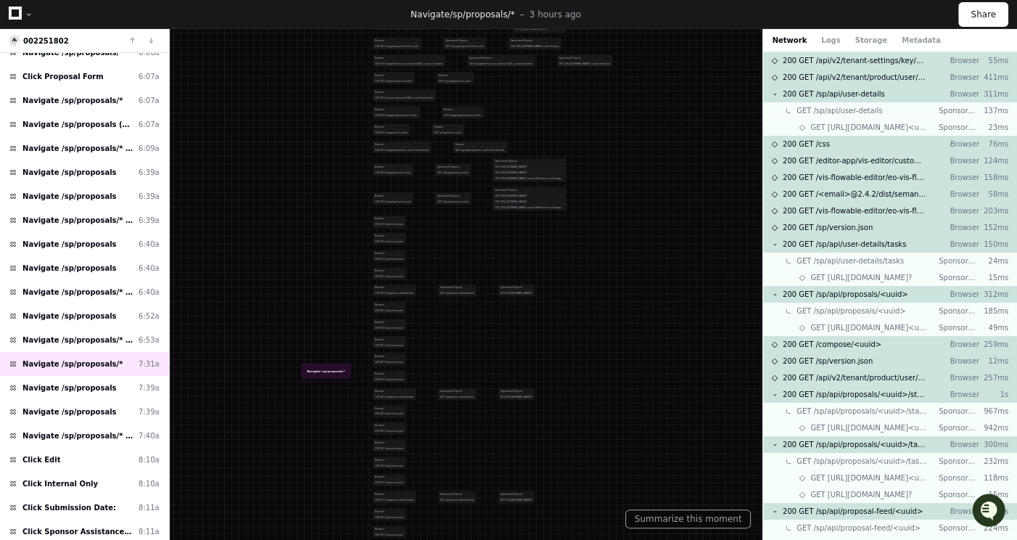
drag, startPoint x: 276, startPoint y: 398, endPoint x: 264, endPoint y: 332, distance: 67.0
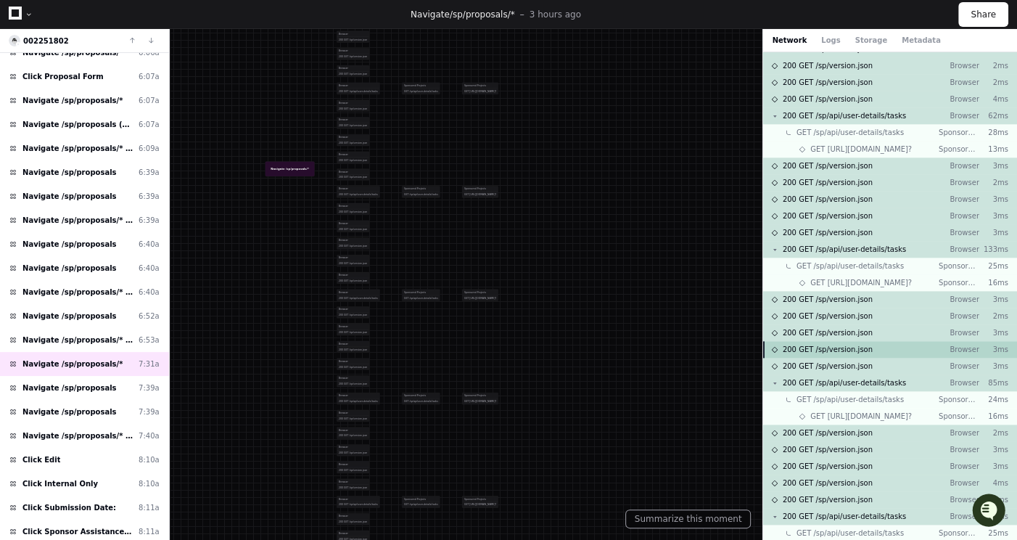
scroll to position [1388, 0]
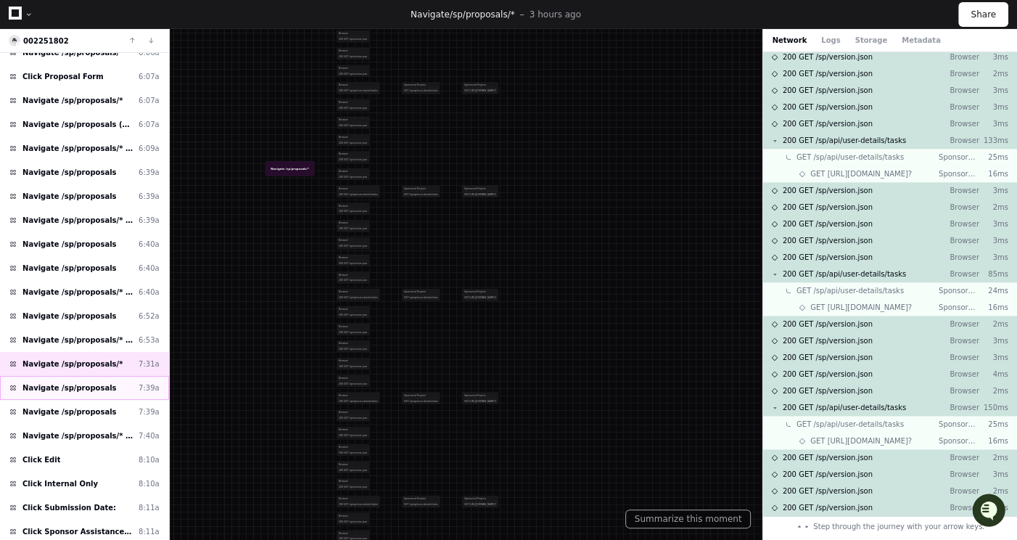
click at [91, 382] on span "Navigate /sp/proposals" at bounding box center [69, 387] width 94 height 11
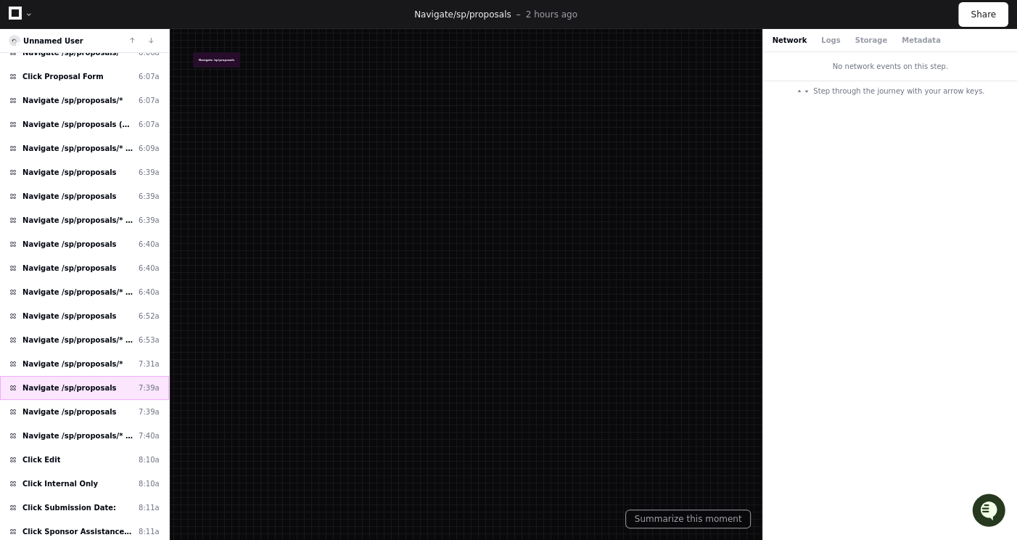
click at [93, 382] on span "Navigate /sp/proposals" at bounding box center [69, 387] width 94 height 11
click at [101, 400] on div "Navigate /sp/proposals 7:39a" at bounding box center [84, 412] width 169 height 24
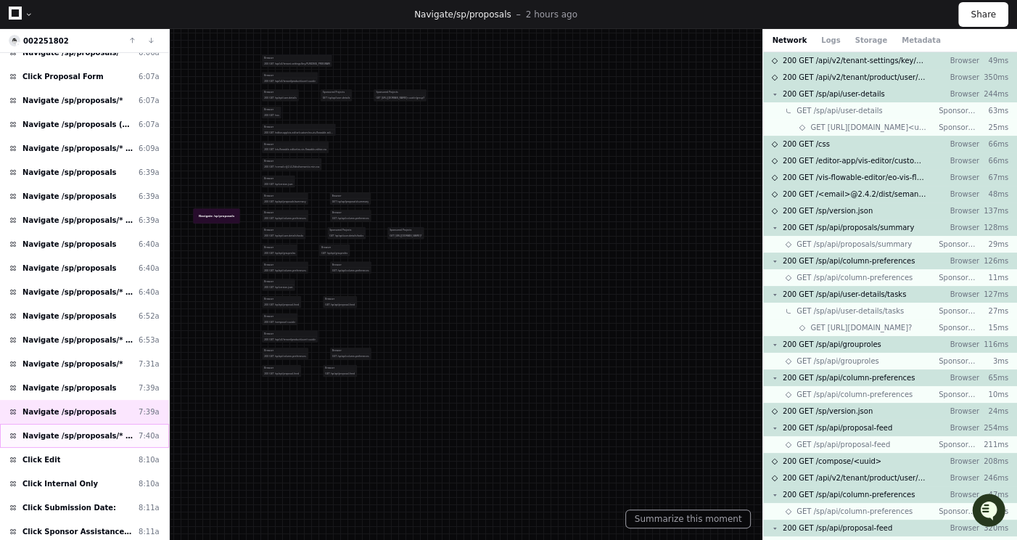
click at [99, 430] on span "Navigate /sp/proposals/* (26-0018-P0001)" at bounding box center [77, 435] width 110 height 11
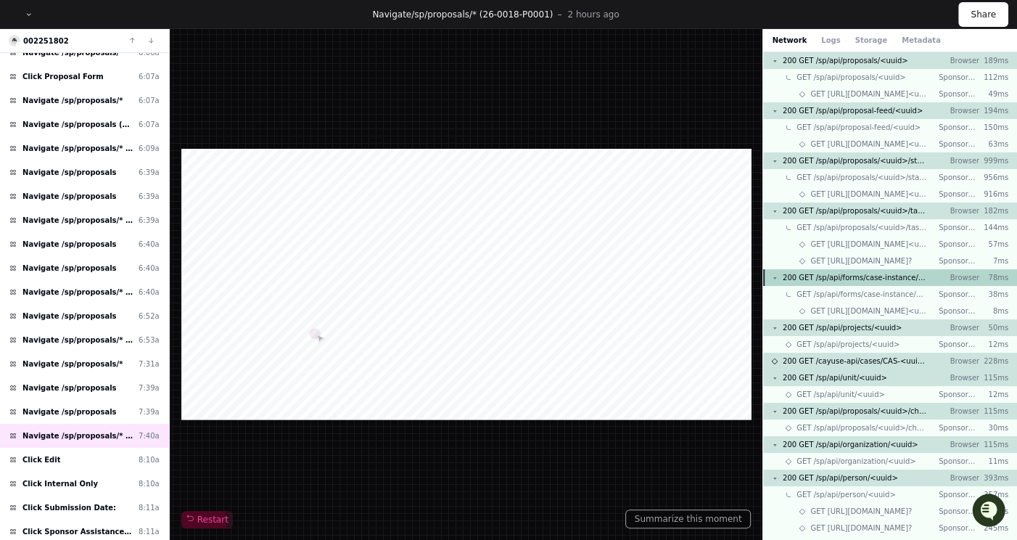
scroll to position [120, 0]
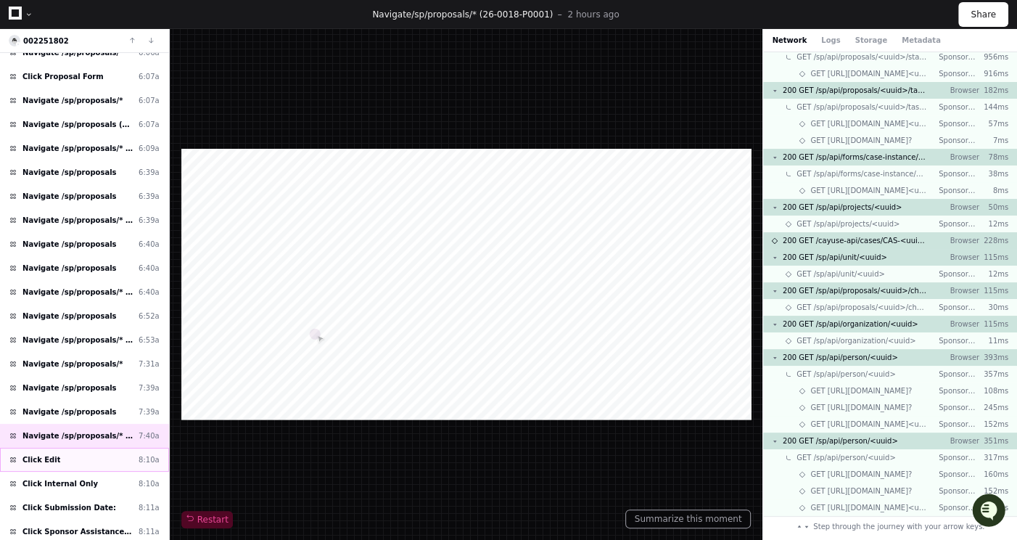
click at [82, 450] on div "Click Edit 8:10a" at bounding box center [84, 460] width 169 height 24
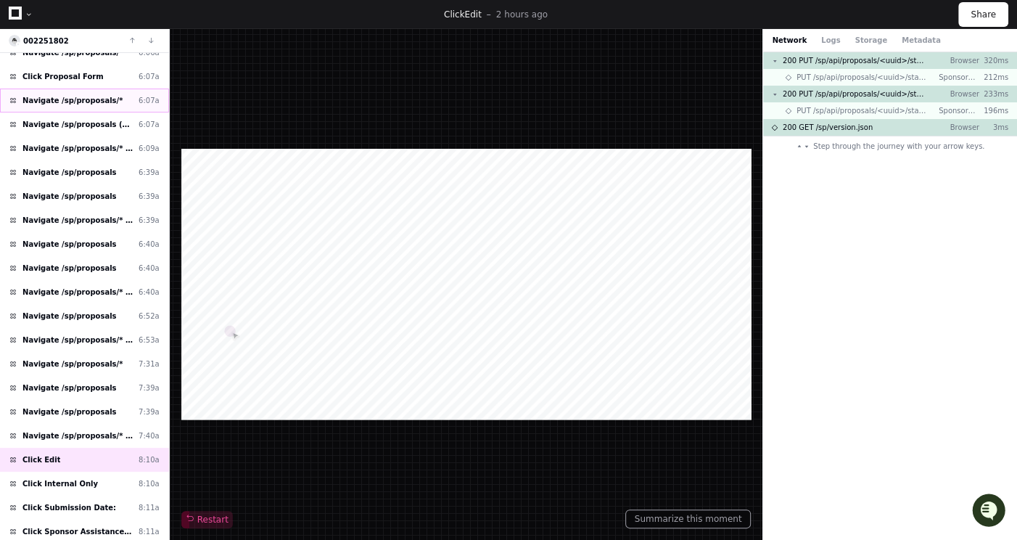
scroll to position [527, 0]
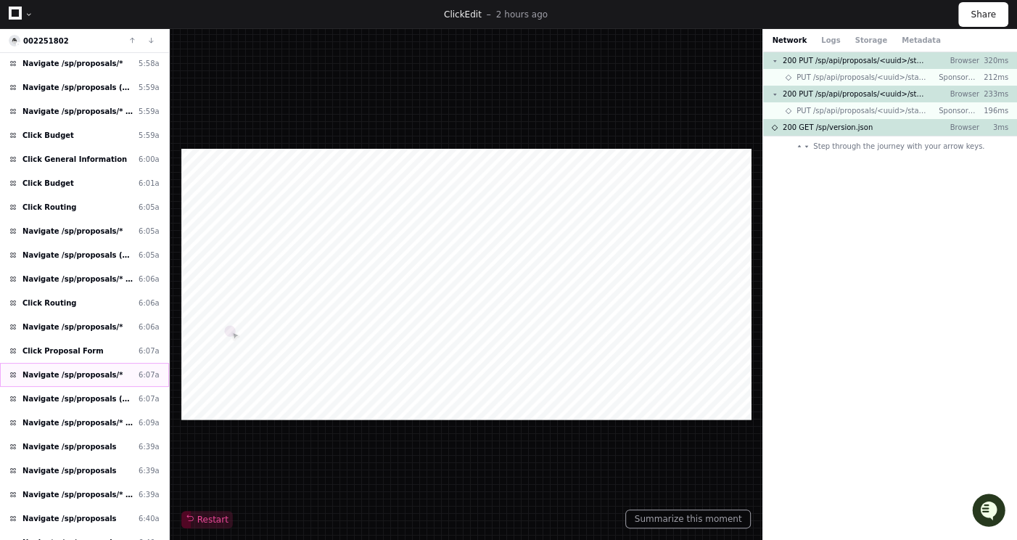
click at [110, 417] on span "Navigate /sp/proposals/* (26-0018-P0001)" at bounding box center [77, 422] width 110 height 11
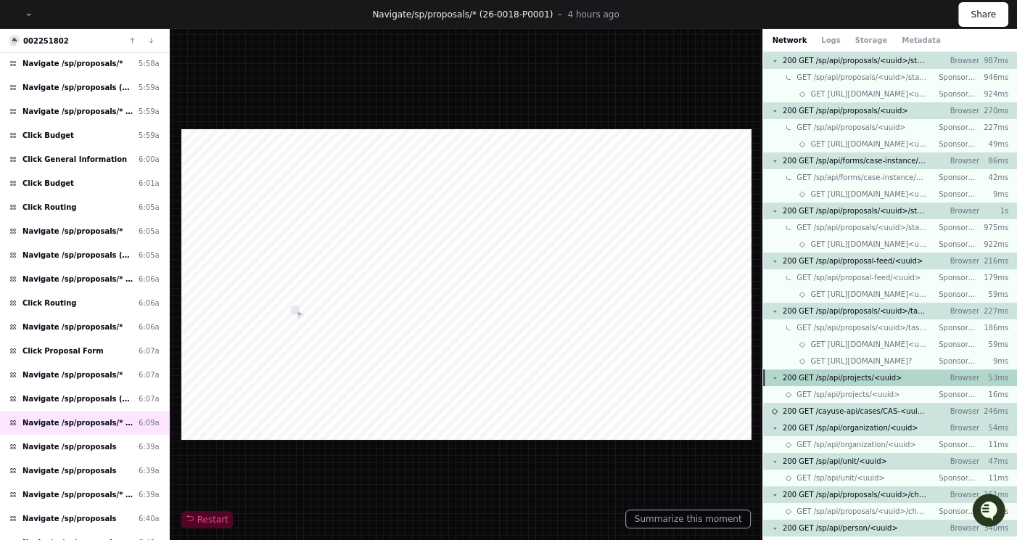
scroll to position [487, 0]
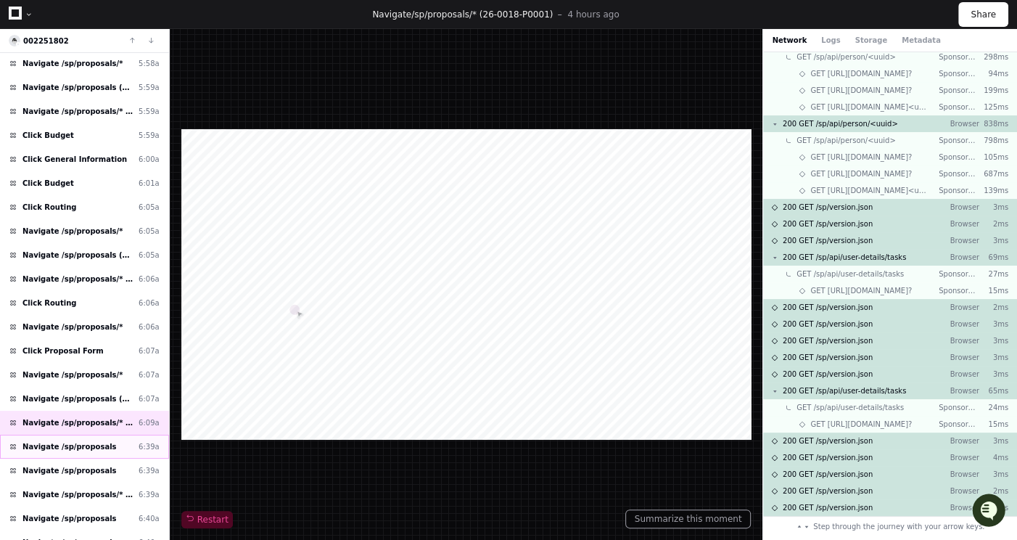
click at [106, 435] on div "Navigate /sp/proposals 6:39a" at bounding box center [84, 447] width 169 height 24
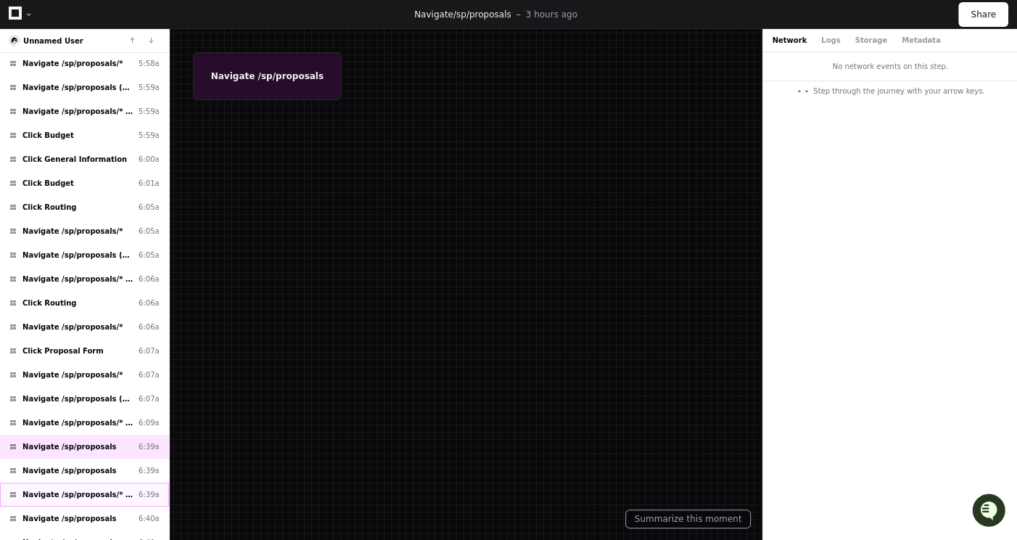
click at [104, 482] on div "Navigate /sp/proposals/* (26-0018-P0001) 6:39a" at bounding box center [84, 494] width 169 height 24
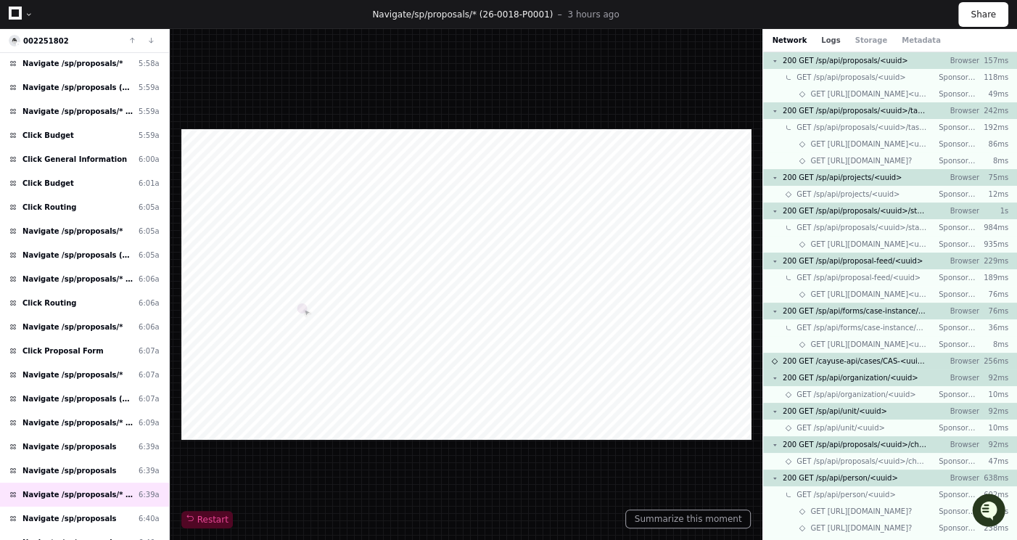
click at [821, 41] on button "Logs" at bounding box center [830, 40] width 19 height 11
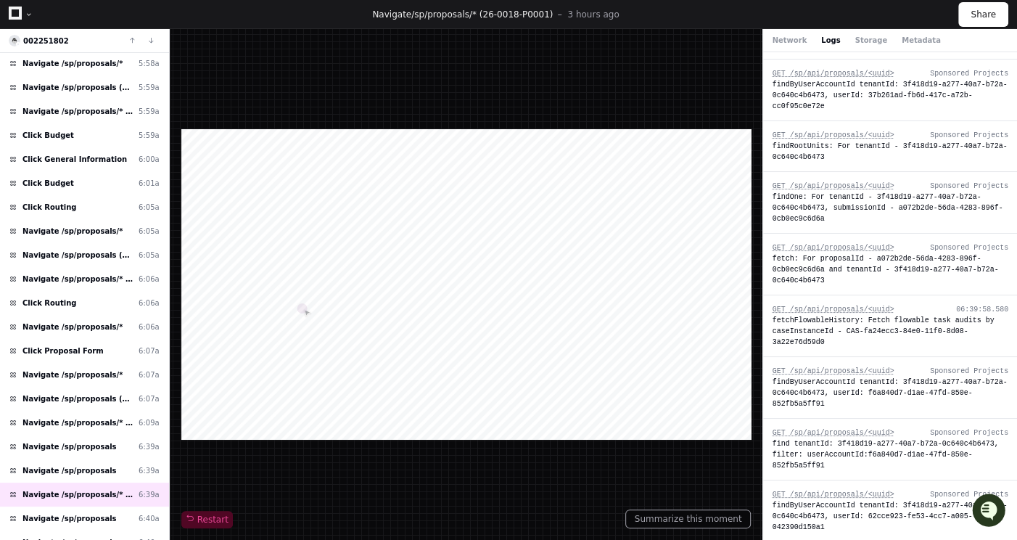
scroll to position [274, 0]
